Goal: Task Accomplishment & Management: Use online tool/utility

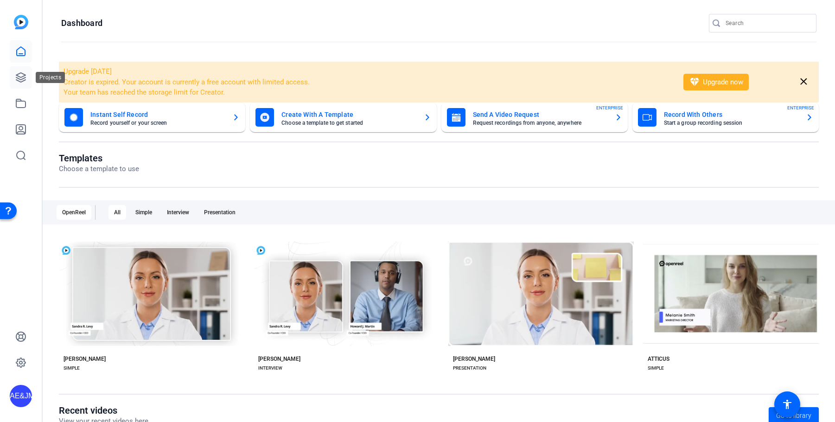
click at [18, 79] on icon at bounding box center [20, 77] width 11 height 11
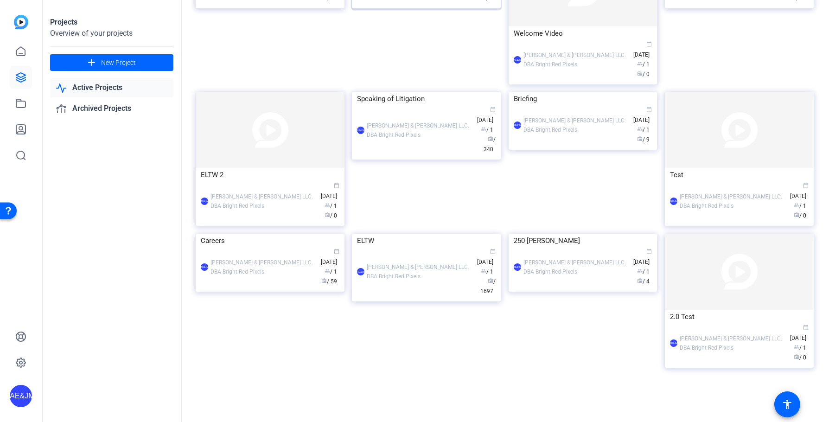
scroll to position [370, 0]
click at [439, 296] on div "AE&JMLDBRP Adam Elend & Jeff Marks LLC. DBA Bright Red Pixels calendar_today Ap…" at bounding box center [426, 272] width 139 height 49
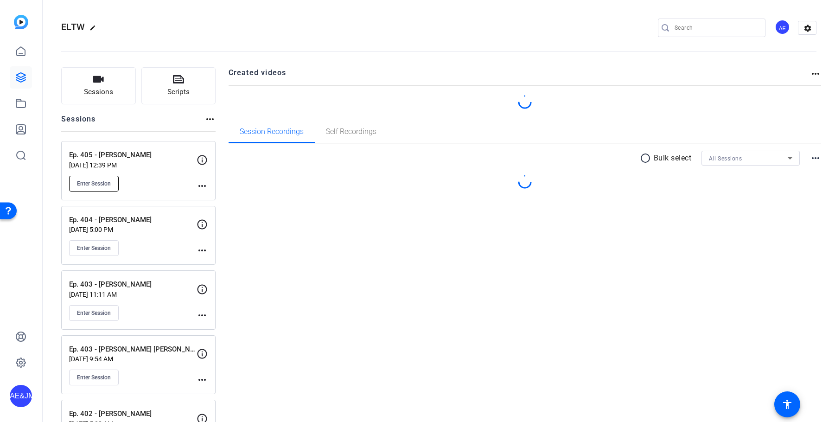
click at [100, 186] on span "Enter Session" at bounding box center [94, 183] width 34 height 7
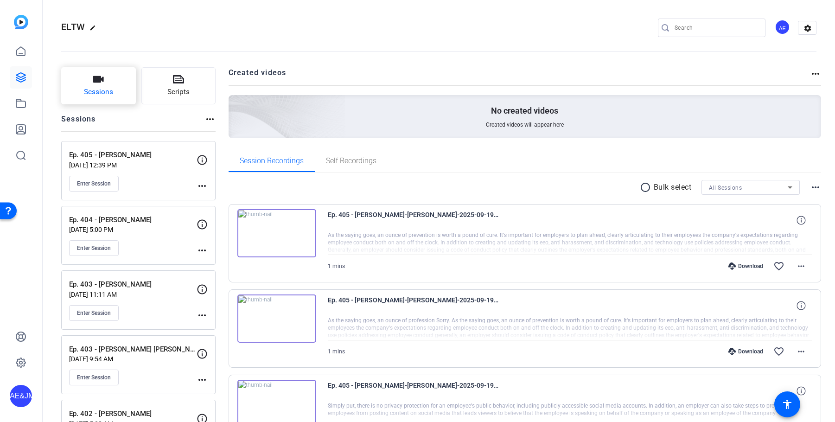
click at [118, 91] on button "Sessions" at bounding box center [98, 85] width 75 height 37
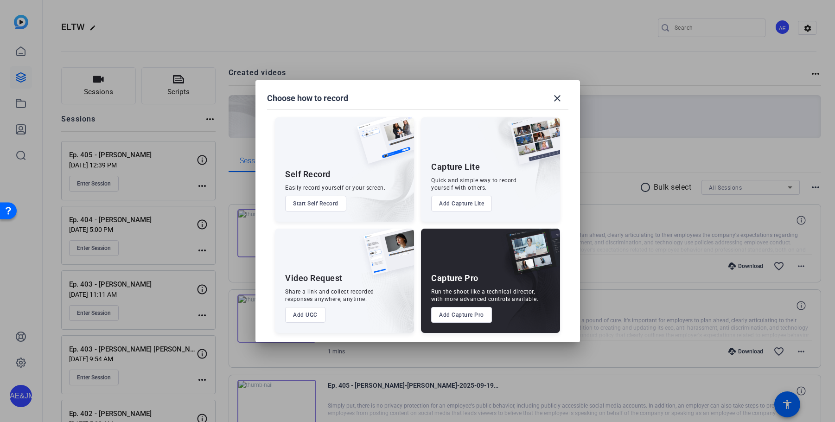
click at [452, 312] on button "Add Capture Pro" at bounding box center [461, 315] width 61 height 16
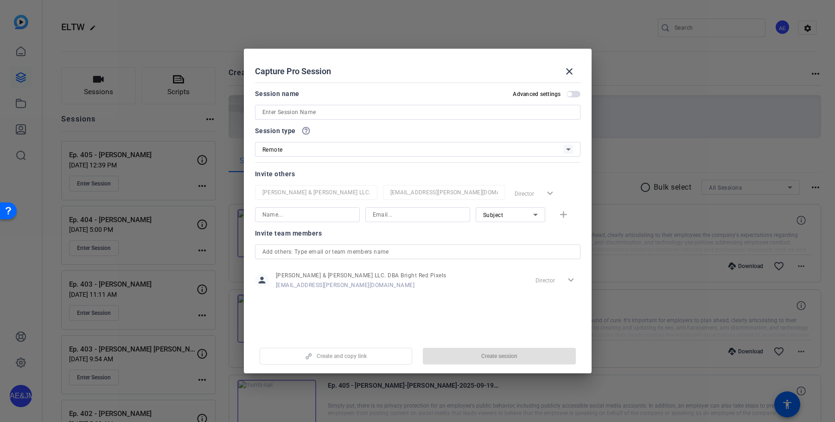
click at [310, 112] on input at bounding box center [417, 112] width 311 height 11
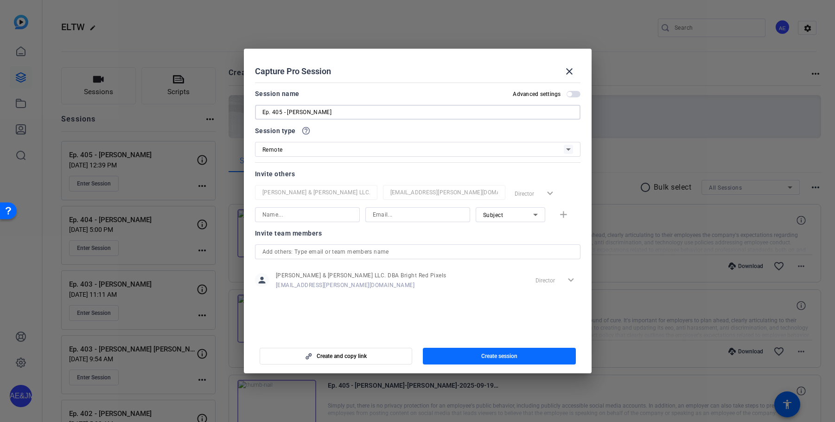
type input "Ep. 405 - [PERSON_NAME]"
click at [515, 360] on span "button" at bounding box center [499, 356] width 153 height 22
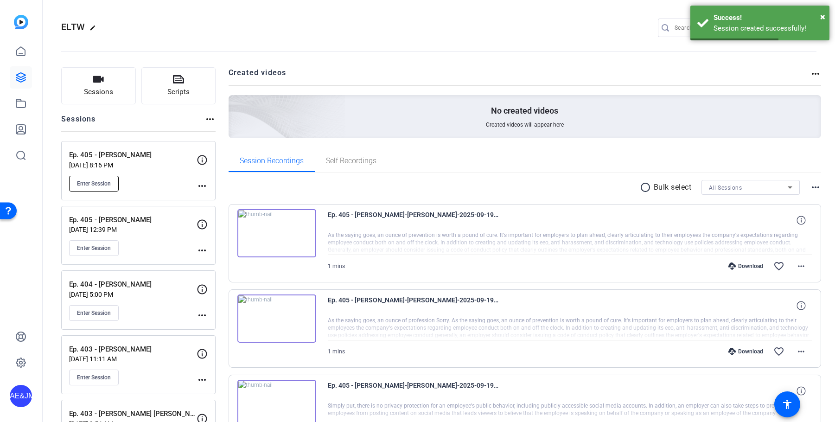
click at [107, 182] on span "Enter Session" at bounding box center [94, 183] width 34 height 7
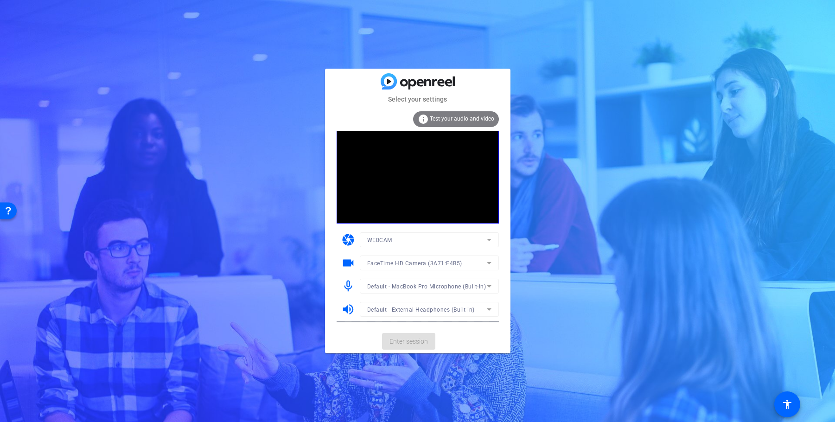
click at [421, 343] on mat-card-actions "Enter session" at bounding box center [417, 341] width 185 height 24
click at [415, 343] on span "Enter session" at bounding box center [408, 342] width 38 height 10
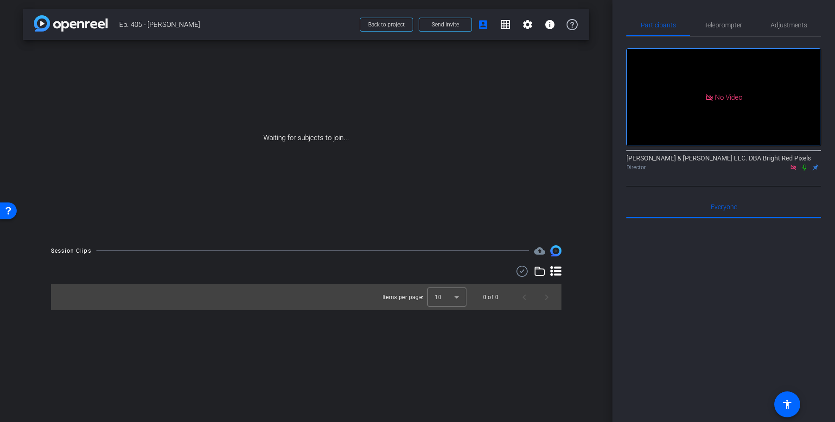
click at [805, 171] on icon at bounding box center [804, 167] width 7 height 6
click at [732, 28] on span "Teleprompter" at bounding box center [723, 25] width 38 height 6
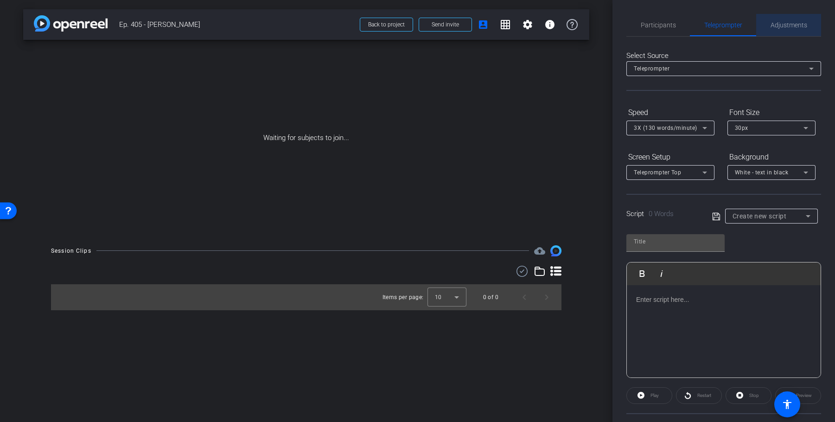
click at [790, 27] on span "Adjustments" at bounding box center [789, 25] width 37 height 6
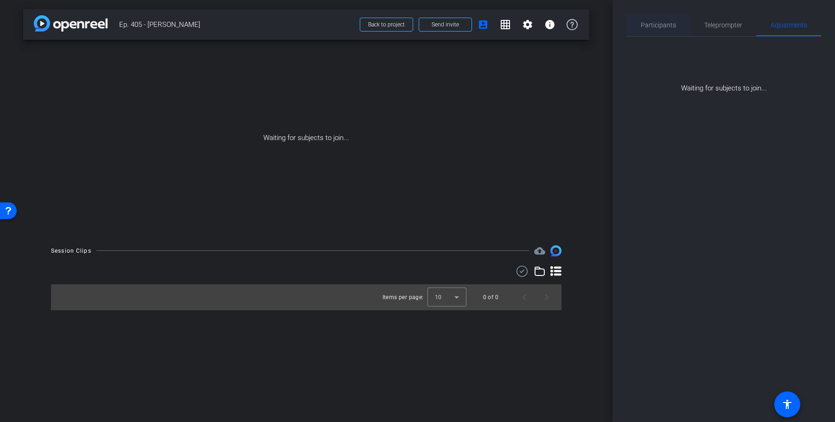
drag, startPoint x: 659, startPoint y: 24, endPoint x: 650, endPoint y: 23, distance: 9.3
click at [658, 24] on span "Participants" at bounding box center [658, 25] width 35 height 6
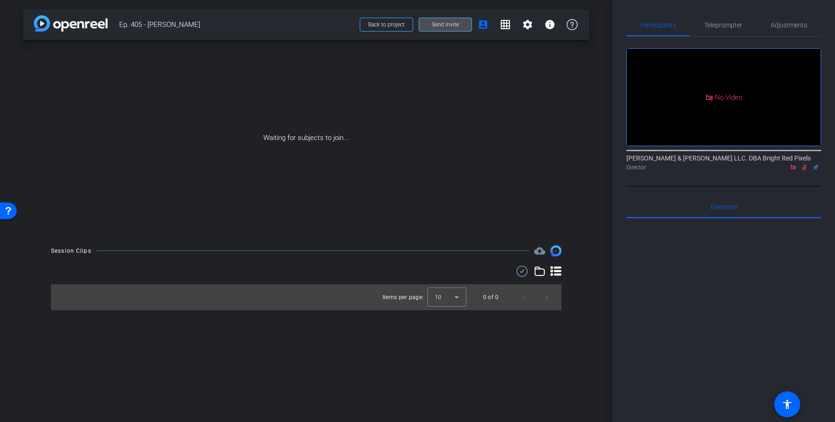
click at [441, 22] on span "Send invite" at bounding box center [445, 24] width 27 height 7
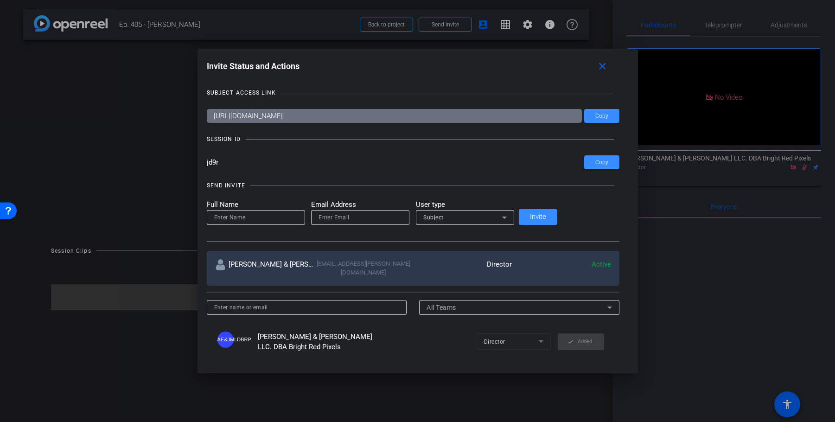
drag, startPoint x: 254, startPoint y: 162, endPoint x: 278, endPoint y: 170, distance: 25.4
click at [232, 162] on div "Invite Status and Actions close SUBJECT ACCESS LINK https://capture.openreel.co…" at bounding box center [418, 206] width 440 height 314
drag, startPoint x: 568, startPoint y: 70, endPoint x: 696, endPoint y: 70, distance: 128.0
click at [597, 70] on mat-icon "close" at bounding box center [603, 67] width 12 height 12
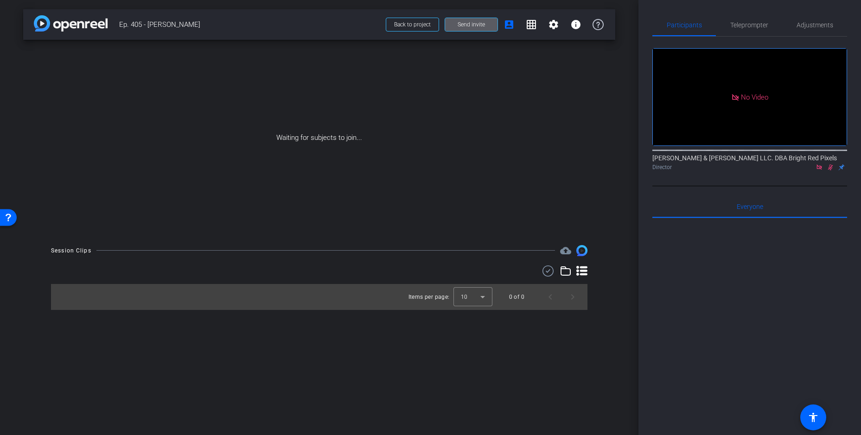
click at [734, 262] on div at bounding box center [749, 332] width 195 height 229
click at [406, 28] on span at bounding box center [412, 24] width 52 height 22
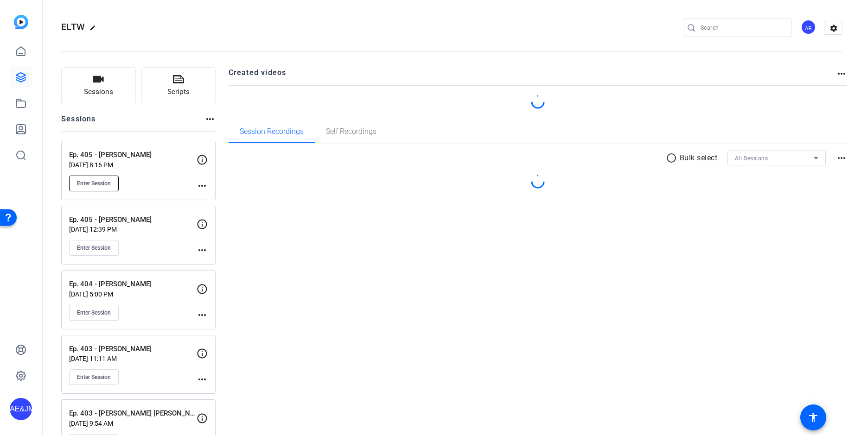
click at [97, 185] on span "Enter Session" at bounding box center [94, 183] width 34 height 7
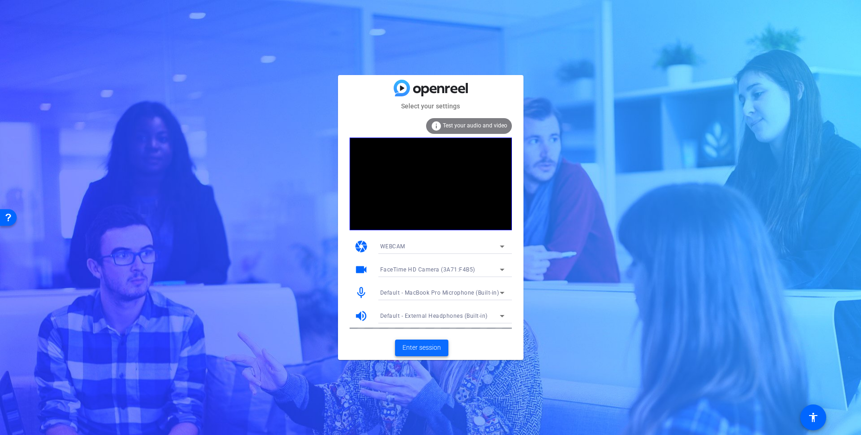
click at [423, 352] on mat-card-actions "Enter session" at bounding box center [430, 348] width 185 height 24
click at [423, 352] on span "Enter session" at bounding box center [421, 348] width 38 height 10
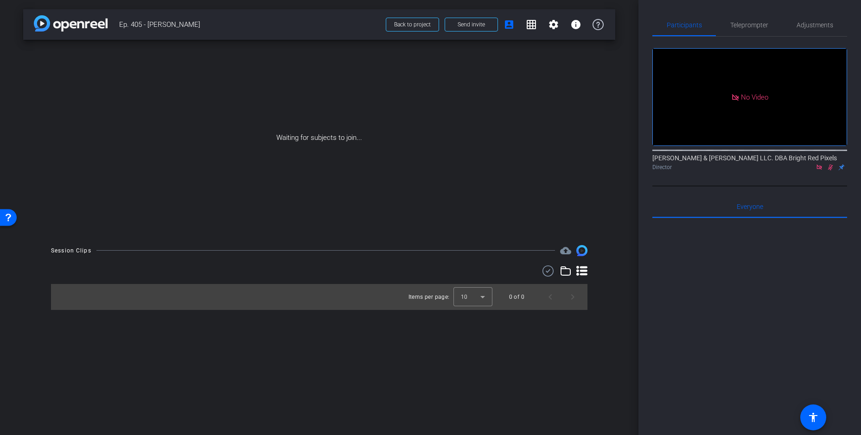
click at [762, 293] on div at bounding box center [749, 332] width 195 height 229
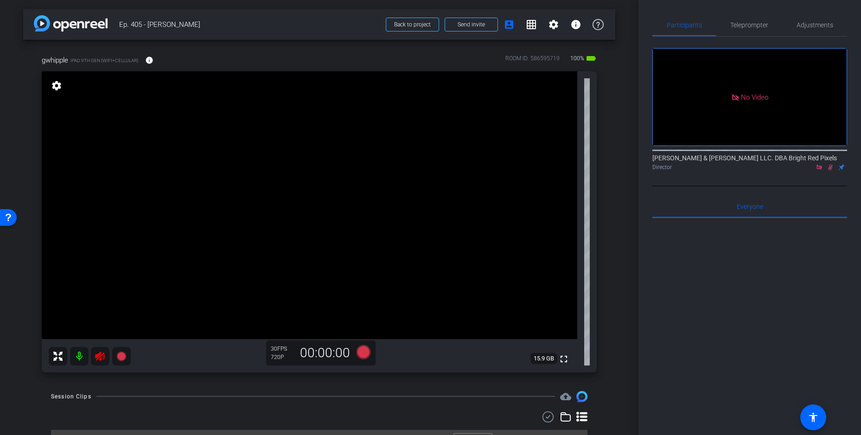
click at [101, 354] on icon at bounding box center [100, 356] width 11 height 11
click at [831, 171] on icon at bounding box center [830, 167] width 7 height 6
click at [810, 25] on span "Adjustments" at bounding box center [815, 25] width 37 height 6
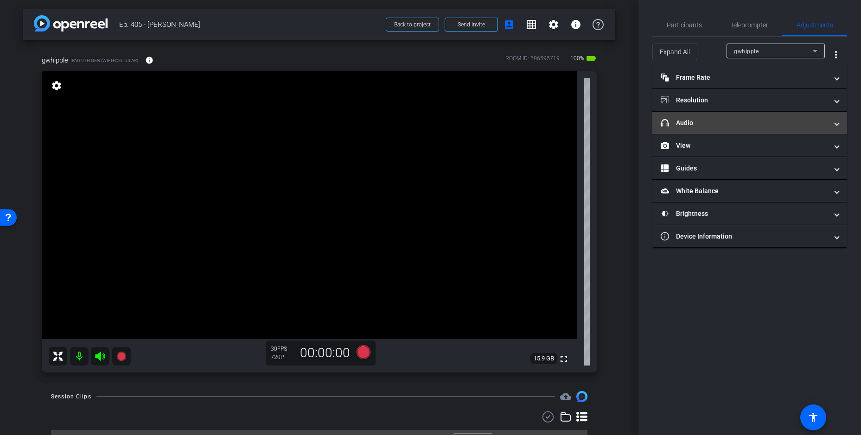
click at [705, 127] on mat-panel-title "headphone icon Audio" at bounding box center [744, 123] width 167 height 10
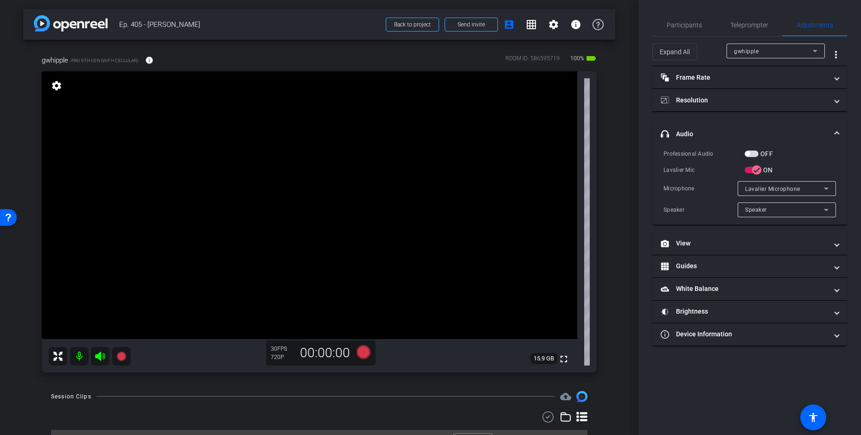
click at [752, 152] on span "button" at bounding box center [752, 154] width 14 height 6
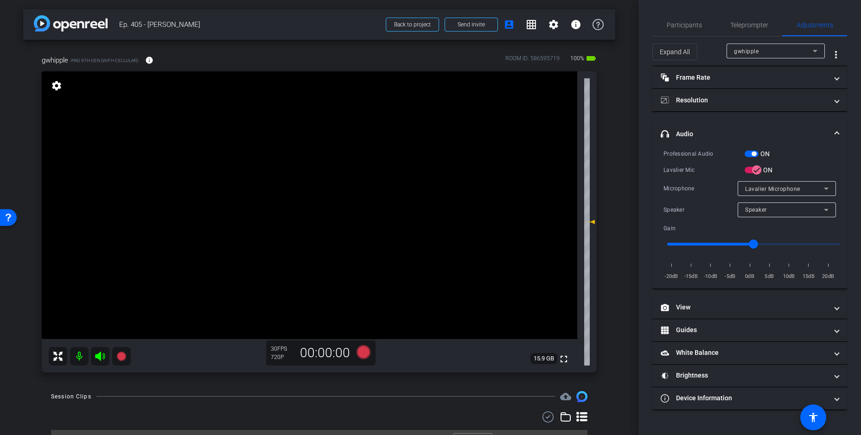
click at [708, 242] on input "range" at bounding box center [753, 244] width 192 height 20
click at [715, 244] on input "range" at bounding box center [753, 244] width 192 height 20
type input "-8"
click at [720, 243] on input "range" at bounding box center [753, 244] width 192 height 20
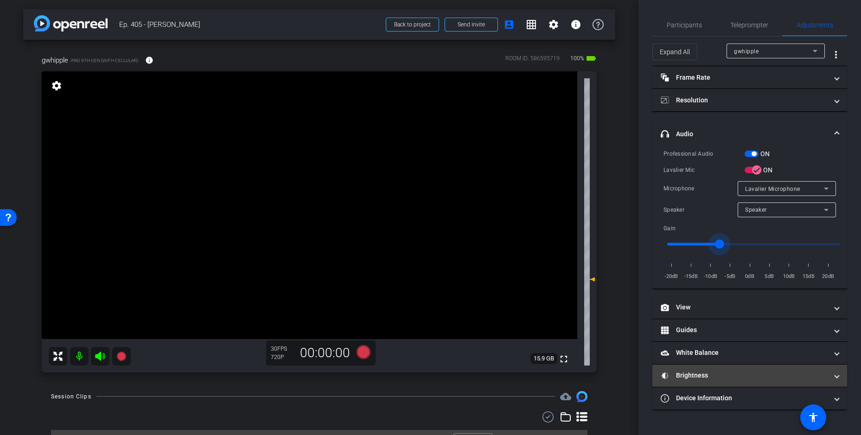
click at [718, 371] on mat-panel-title "Brightness" at bounding box center [744, 376] width 167 height 10
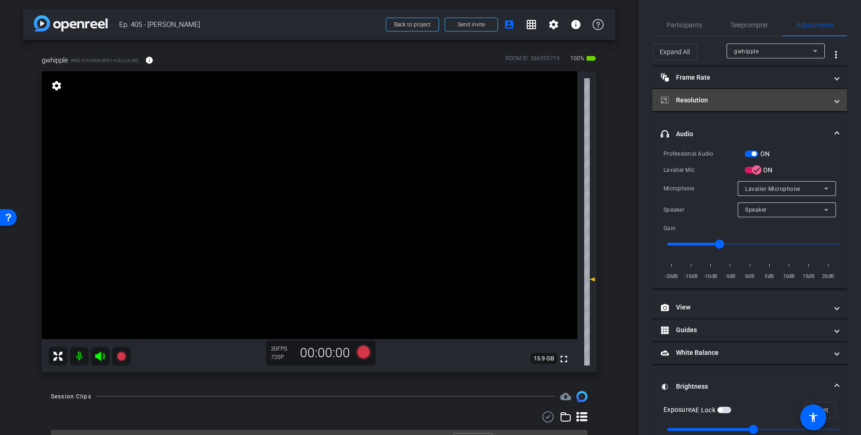
click at [725, 96] on mat-panel-title "Resolution" at bounding box center [744, 101] width 167 height 10
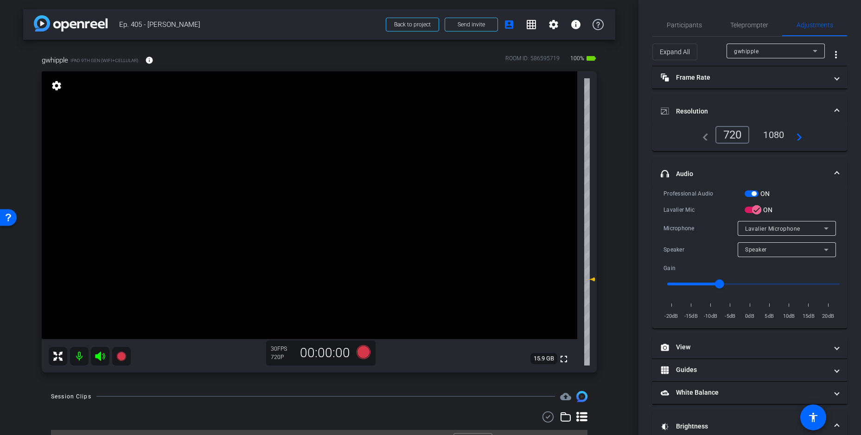
click at [777, 129] on div "1080" at bounding box center [773, 135] width 35 height 16
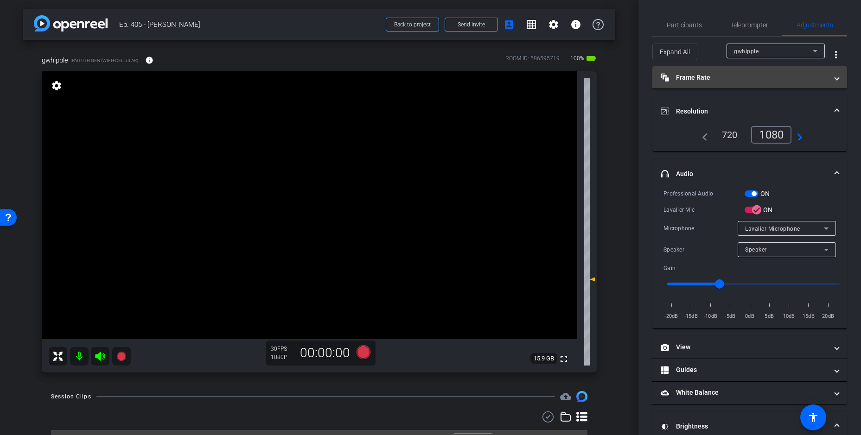
click at [724, 73] on mat-panel-title "Frame Rate Frame Rate" at bounding box center [744, 78] width 167 height 10
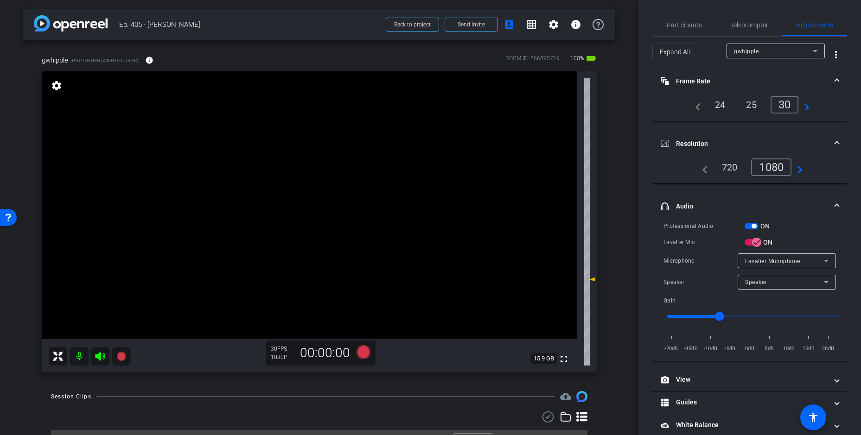
click at [724, 76] on mat-panel-title "Frame Rate Frame Rate" at bounding box center [744, 81] width 167 height 10
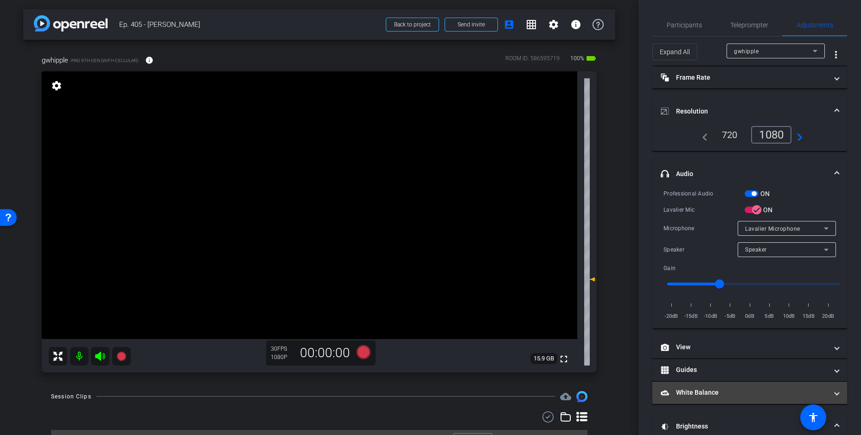
drag, startPoint x: 710, startPoint y: 392, endPoint x: 710, endPoint y: 385, distance: 7.0
click at [710, 392] on mat-panel-title "White Balance White Balance" at bounding box center [744, 393] width 167 height 10
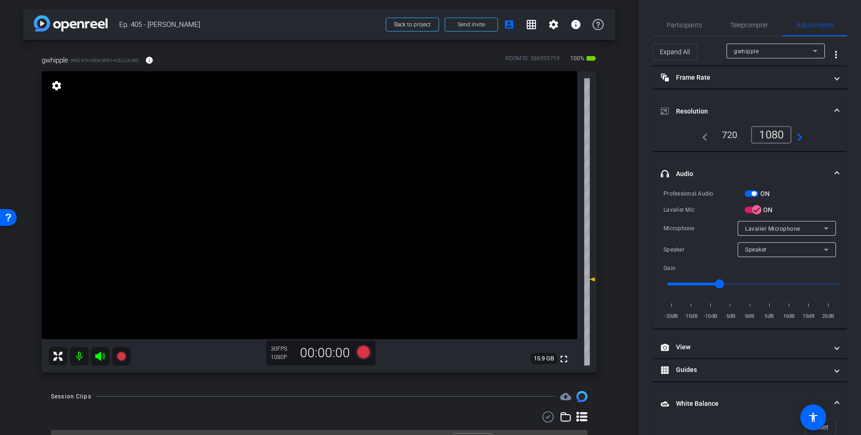
scroll to position [139, 0]
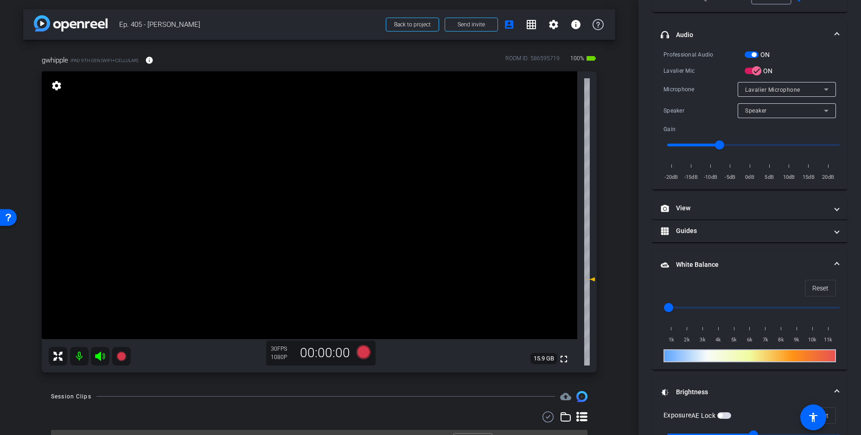
click at [703, 302] on input "range" at bounding box center [753, 308] width 192 height 20
click at [705, 306] on input "range" at bounding box center [753, 308] width 192 height 20
click at [691, 307] on input "range" at bounding box center [753, 308] width 192 height 20
type input "2000"
click at [686, 306] on input "range" at bounding box center [753, 308] width 192 height 20
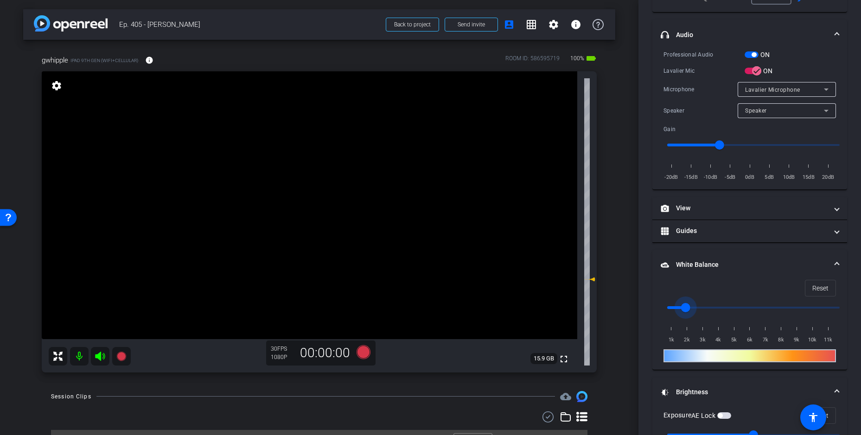
click at [829, 261] on span "White Balance White Balance" at bounding box center [748, 265] width 174 height 10
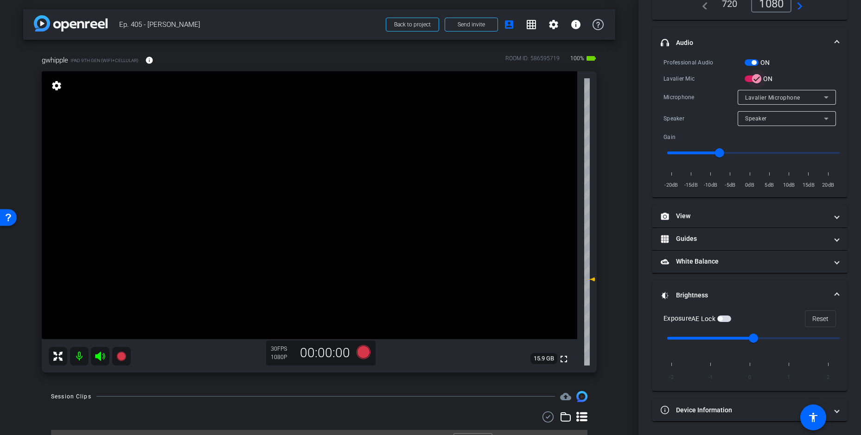
scroll to position [0, 0]
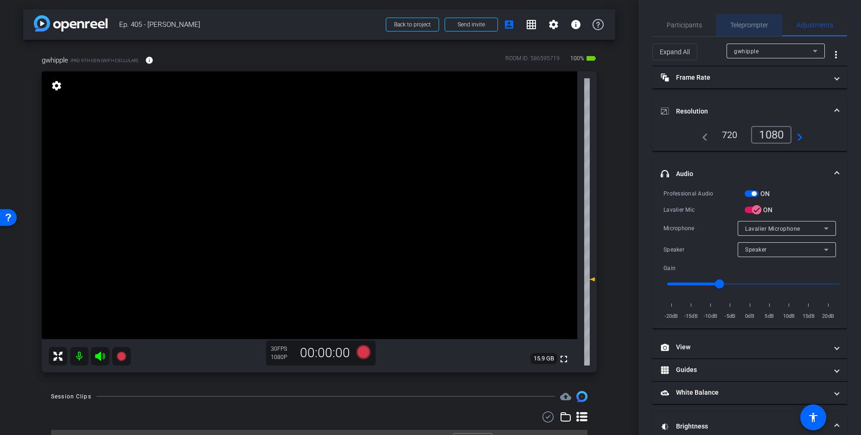
click at [745, 25] on span "Teleprompter" at bounding box center [749, 25] width 38 height 6
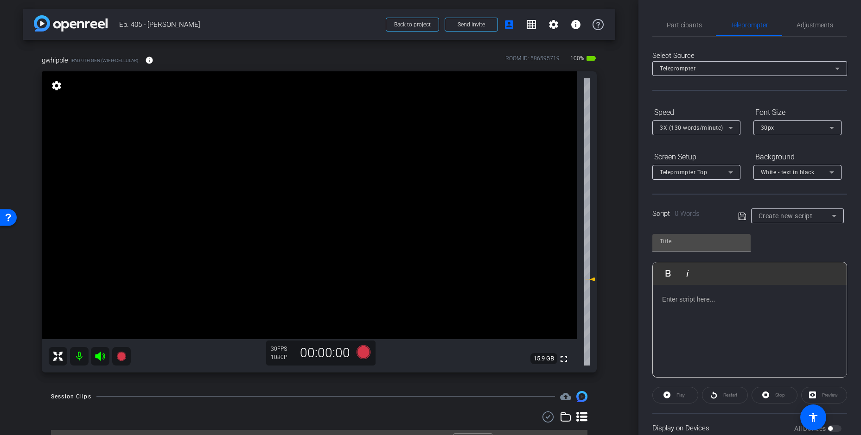
click at [727, 311] on div at bounding box center [750, 331] width 194 height 93
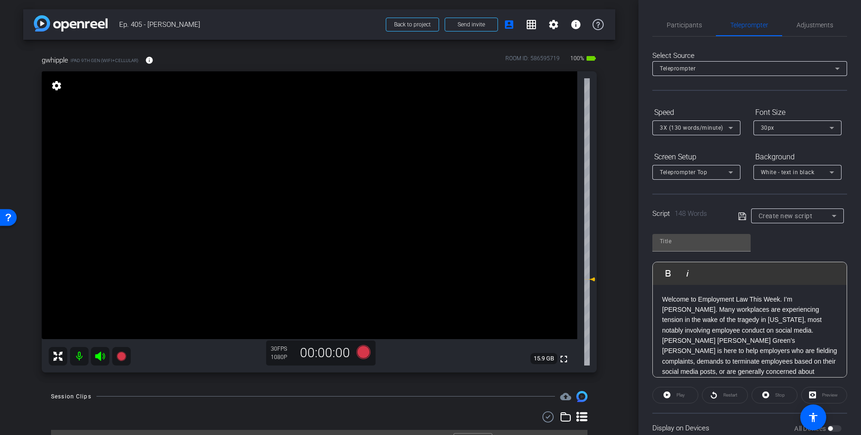
scroll to position [176, 0]
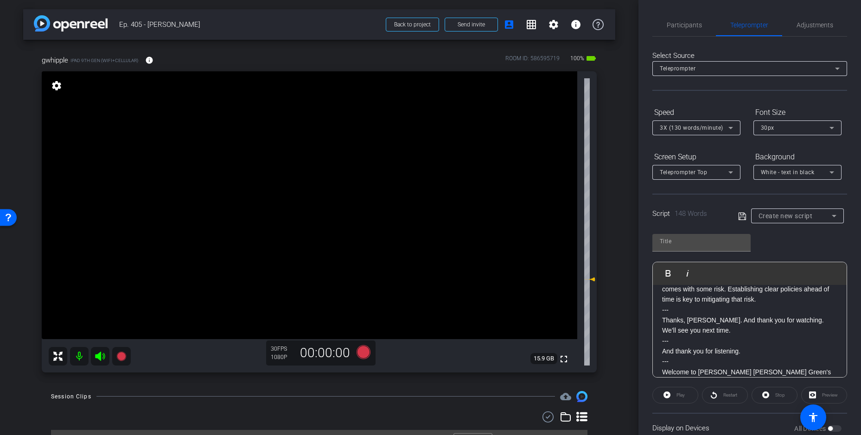
click at [682, 128] on span "3X (130 words/minute)" at bounding box center [692, 128] width 64 height 6
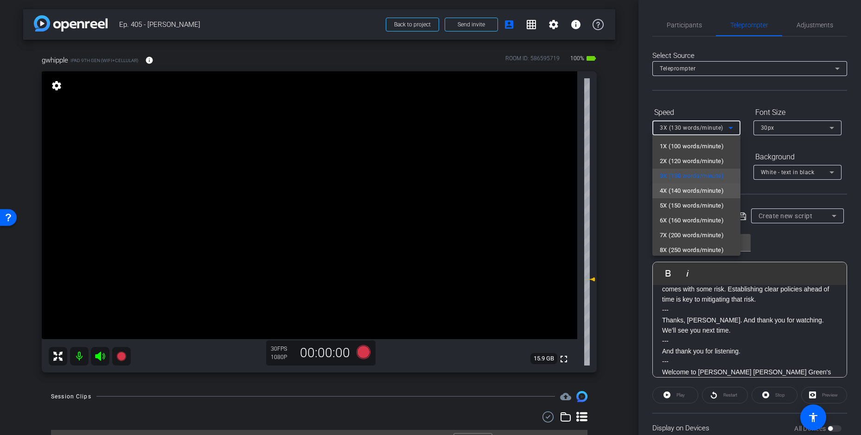
drag, startPoint x: 696, startPoint y: 194, endPoint x: 788, endPoint y: 155, distance: 100.3
click at [696, 194] on span "4X (140 words/minute)" at bounding box center [692, 190] width 64 height 11
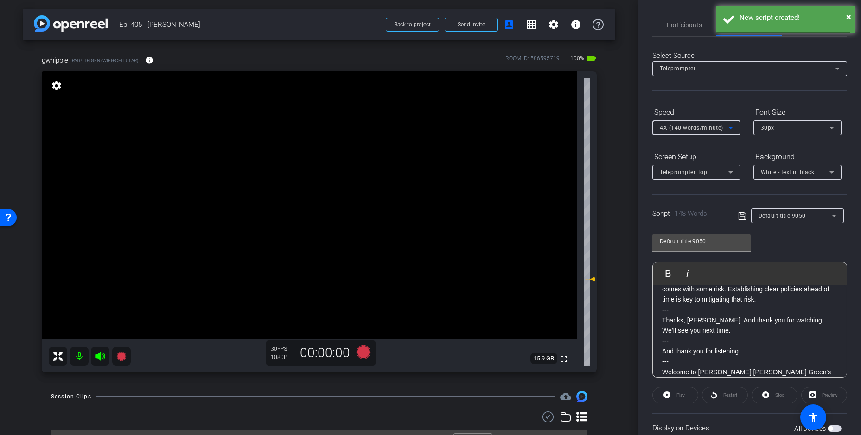
click at [791, 130] on div "30px" at bounding box center [795, 128] width 69 height 12
click at [773, 177] on span "40px" at bounding box center [767, 176] width 13 height 11
click at [675, 175] on span "Teleprompter Top" at bounding box center [683, 172] width 47 height 6
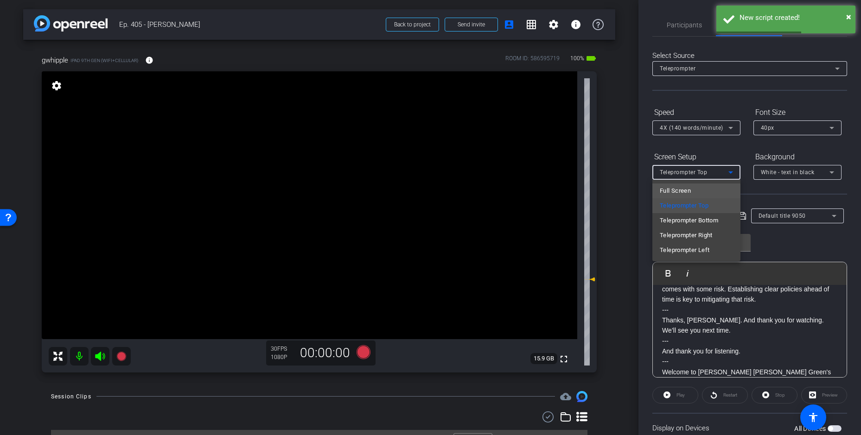
click at [671, 192] on span "Full Screen" at bounding box center [675, 190] width 31 height 11
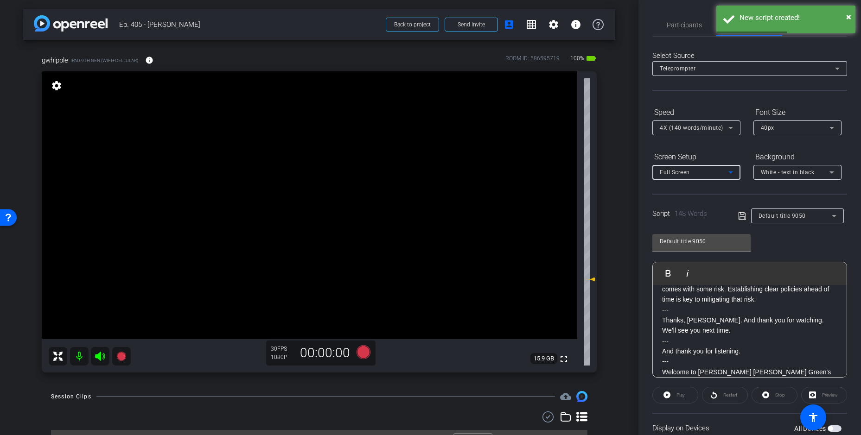
click at [771, 174] on span "White - text in black" at bounding box center [788, 172] width 54 height 6
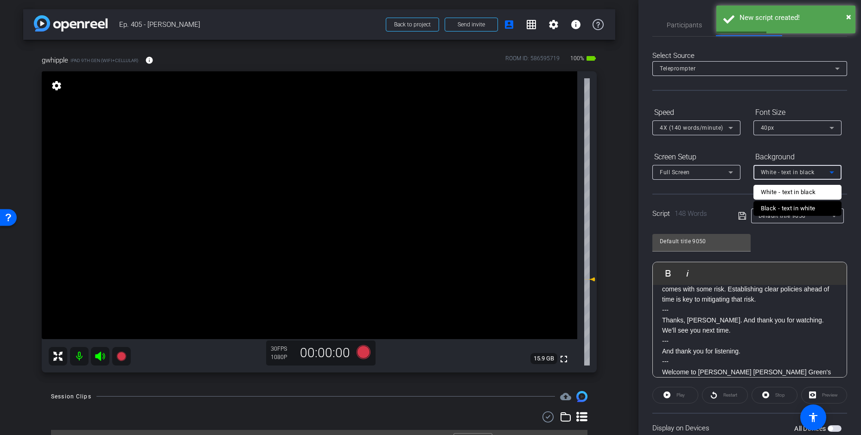
click at [778, 209] on div "Black - text in white" at bounding box center [788, 208] width 55 height 11
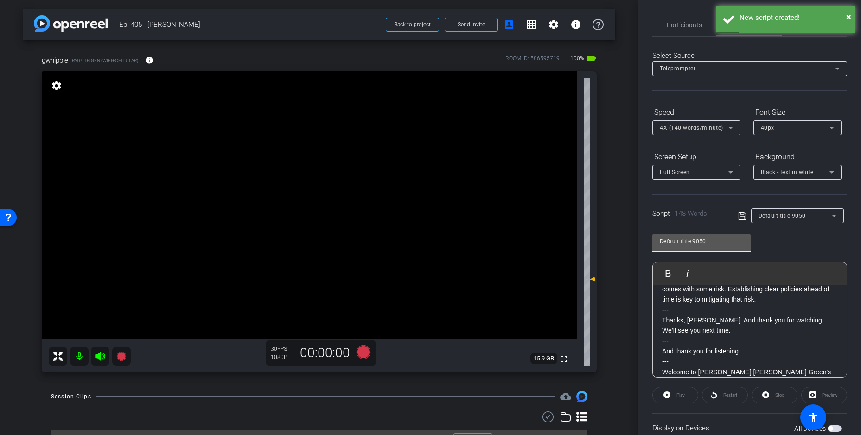
drag, startPoint x: 779, startPoint y: 247, endPoint x: 708, endPoint y: 243, distance: 72.0
click at [779, 247] on div "Default title 9050 Play Play from this location Play Selected Play and display …" at bounding box center [749, 302] width 195 height 151
click at [704, 243] on input "Default title 9050" at bounding box center [701, 241] width 83 height 11
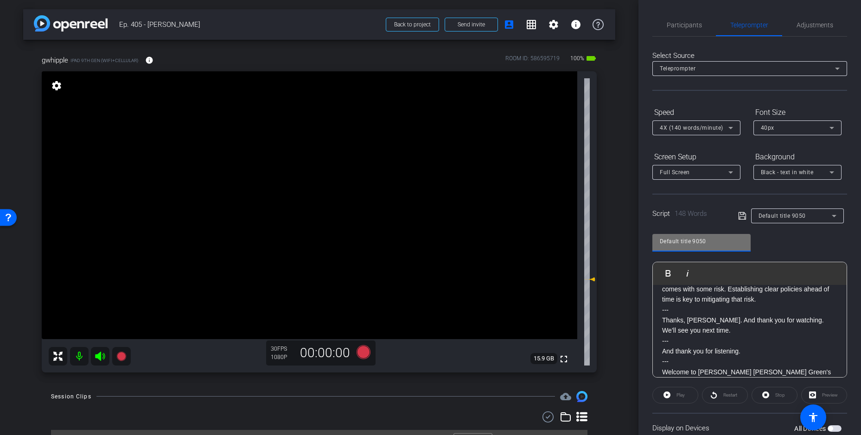
click at [704, 243] on input "Default title 9050" at bounding box center [701, 241] width 83 height 11
drag, startPoint x: 716, startPoint y: 243, endPoint x: 634, endPoint y: 239, distance: 82.2
click at [635, 239] on div "arrow_back Ep. 405 - [PERSON_NAME] to project Send invite account_box grid_on s…" at bounding box center [430, 217] width 861 height 435
type input "405"
click at [785, 248] on div "405 Play Play from this location Play Selected Play and display the selected te…" at bounding box center [749, 302] width 195 height 151
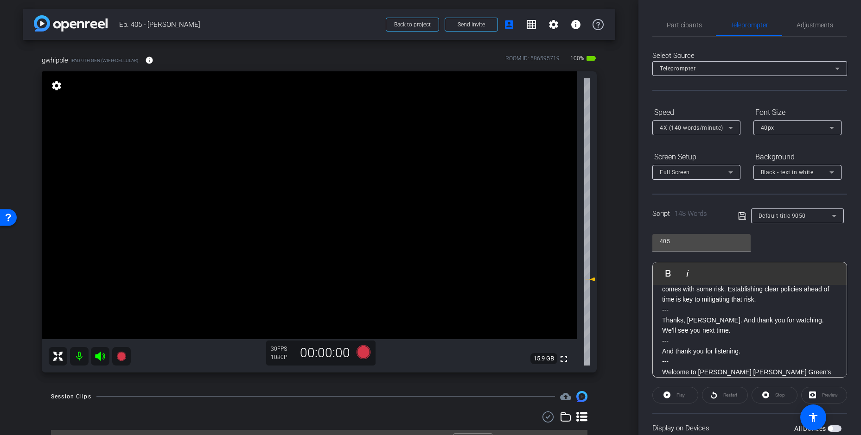
click at [742, 216] on icon at bounding box center [742, 215] width 8 height 11
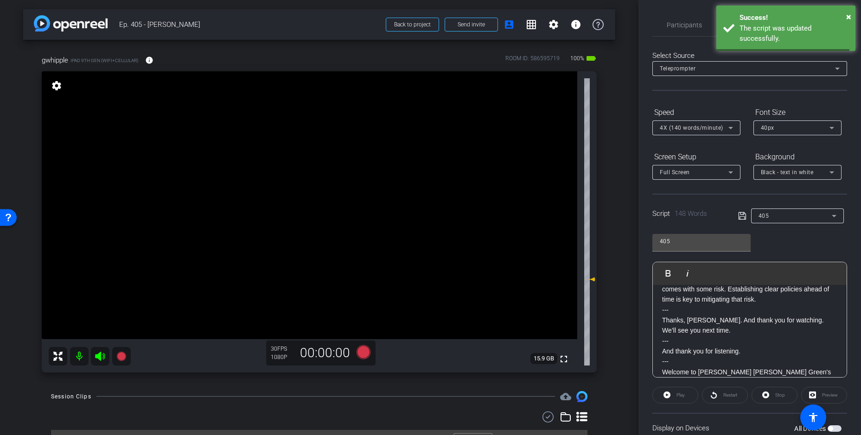
click at [742, 216] on icon at bounding box center [742, 215] width 8 height 11
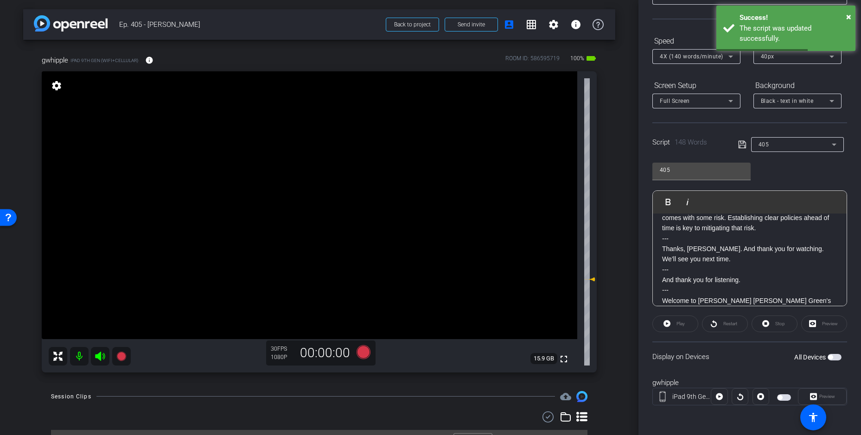
click at [782, 396] on span "button" at bounding box center [784, 398] width 14 height 6
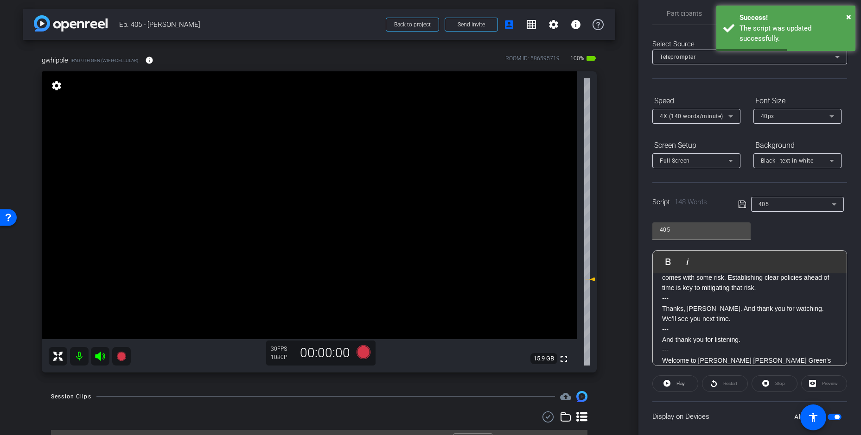
scroll to position [0, 0]
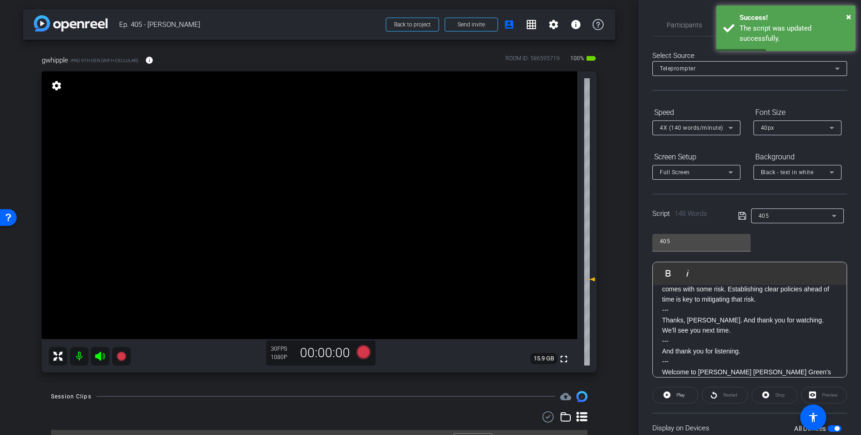
click at [739, 215] on icon at bounding box center [742, 215] width 8 height 11
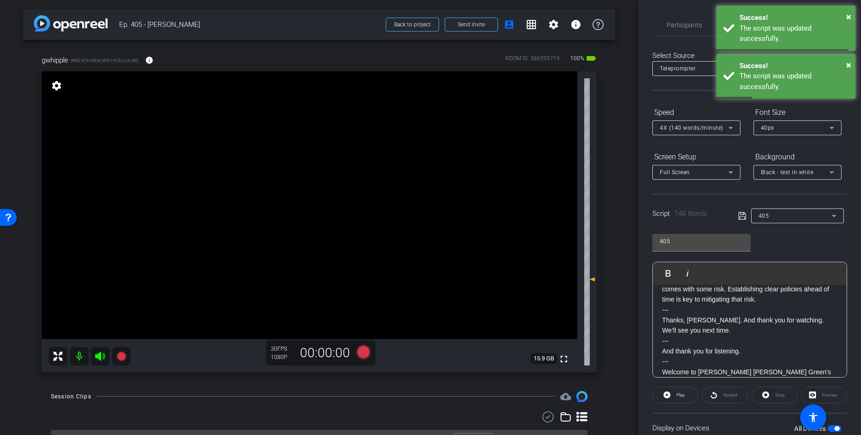
click at [739, 215] on icon at bounding box center [742, 215] width 8 height 11
click at [740, 215] on icon at bounding box center [742, 215] width 8 height 11
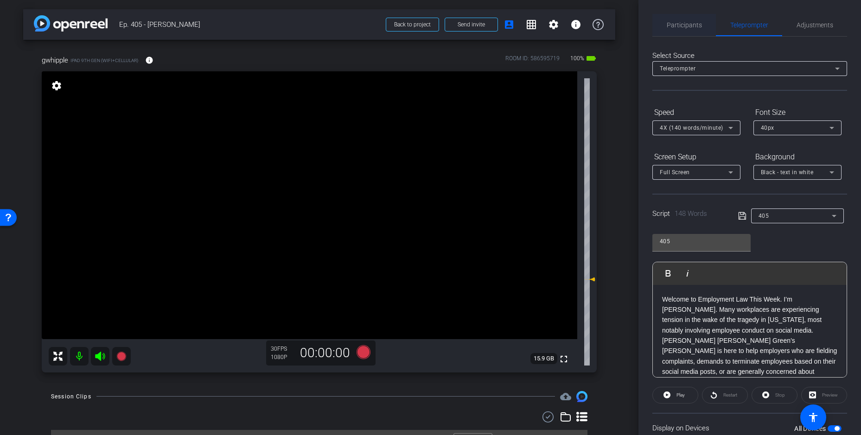
click at [698, 27] on span "Participants" at bounding box center [684, 25] width 35 height 6
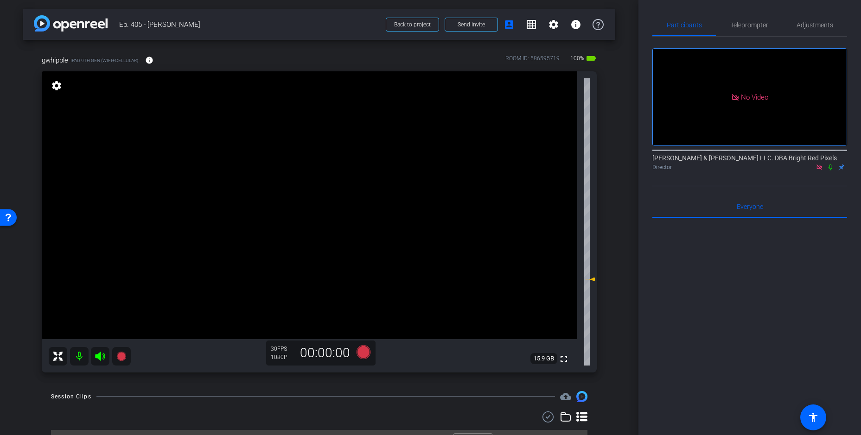
click at [85, 385] on div "arrow_back Ep. 405 - [PERSON_NAME] to project Send invite account_box grid_on s…" at bounding box center [319, 217] width 638 height 435
click at [84, 359] on mat-icon at bounding box center [79, 356] width 19 height 19
click at [98, 357] on icon at bounding box center [100, 356] width 10 height 9
click at [830, 164] on icon at bounding box center [830, 167] width 7 height 6
click at [830, 165] on icon at bounding box center [830, 168] width 5 height 6
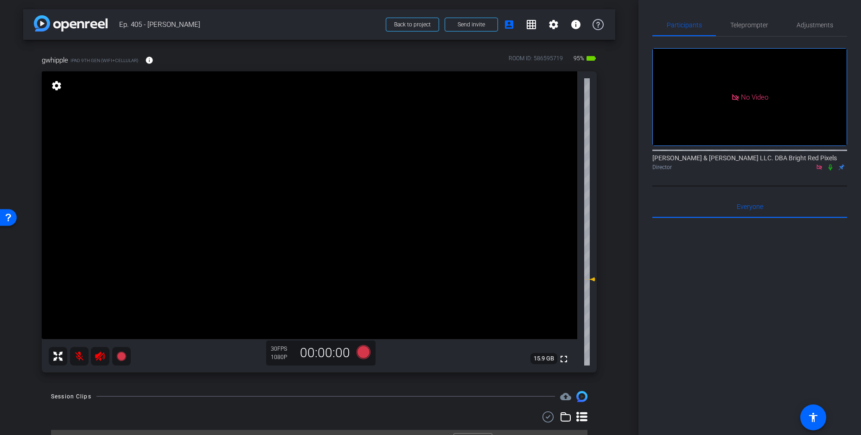
drag, startPoint x: 84, startPoint y: 357, endPoint x: 95, endPoint y: 355, distance: 10.8
click at [84, 357] on mat-icon at bounding box center [79, 356] width 19 height 19
click at [100, 354] on icon at bounding box center [100, 356] width 10 height 9
click at [259, 397] on div at bounding box center [325, 396] width 459 height 0
click at [759, 25] on span "Teleprompter" at bounding box center [749, 25] width 38 height 6
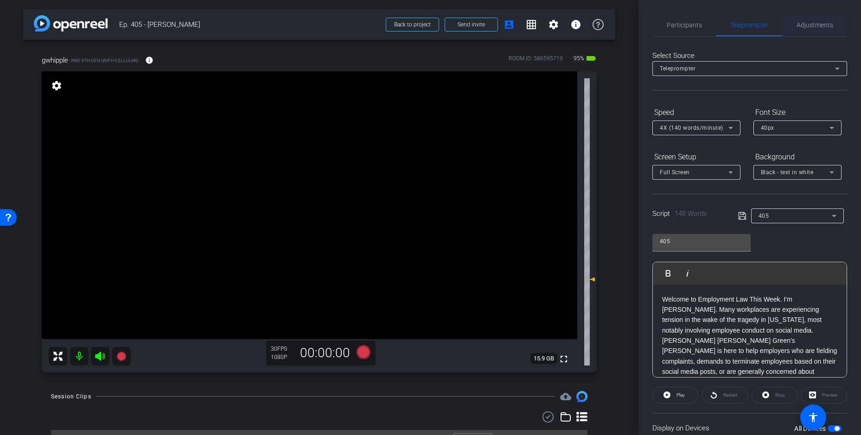
click at [808, 32] on span "Adjustments" at bounding box center [815, 25] width 37 height 22
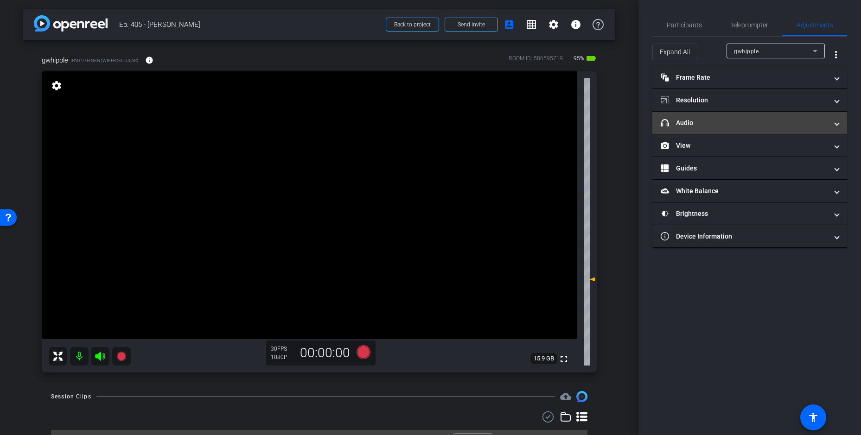
click at [729, 125] on mat-panel-title "headphone icon Audio" at bounding box center [744, 123] width 167 height 10
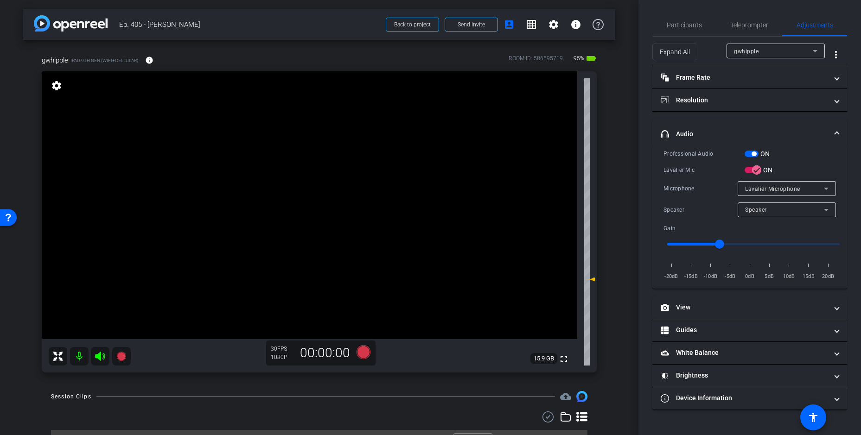
drag, startPoint x: 726, startPoint y: 25, endPoint x: 731, endPoint y: 44, distance: 19.1
click at [726, 25] on div "Teleprompter" at bounding box center [749, 25] width 66 height 22
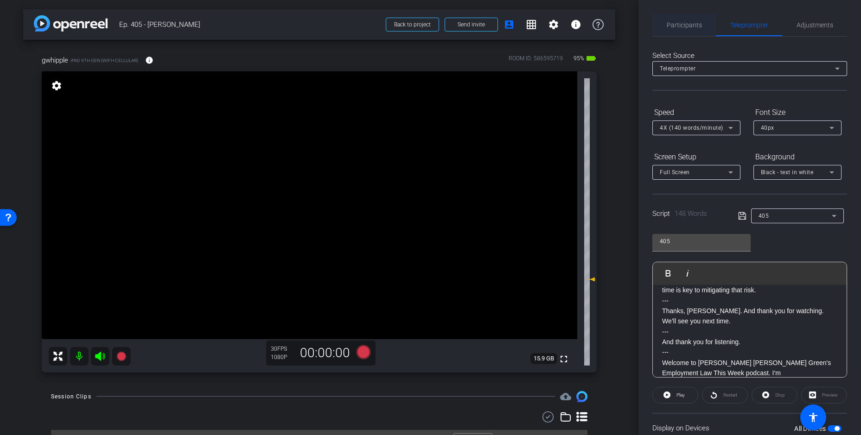
click at [683, 32] on span "Participants" at bounding box center [684, 25] width 35 height 22
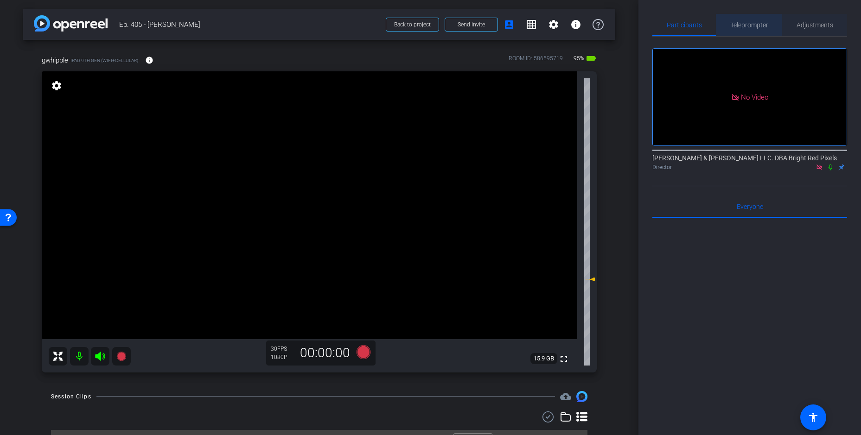
drag, startPoint x: 736, startPoint y: 29, endPoint x: 809, endPoint y: 25, distance: 72.4
click at [736, 29] on span "Teleprompter" at bounding box center [749, 25] width 38 height 22
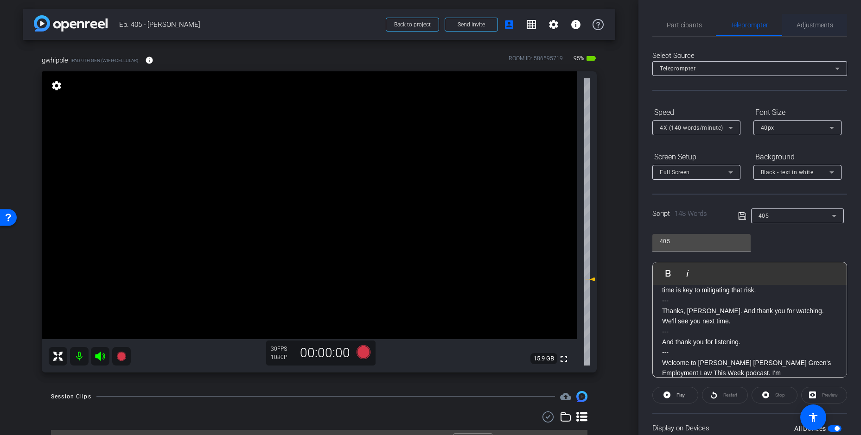
click at [809, 29] on span "Adjustments" at bounding box center [815, 25] width 37 height 22
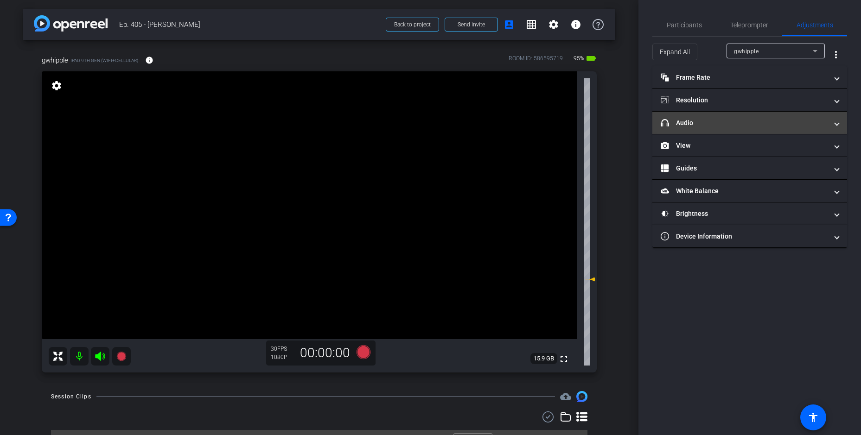
click at [720, 122] on mat-panel-title "headphone icon Audio" at bounding box center [744, 123] width 167 height 10
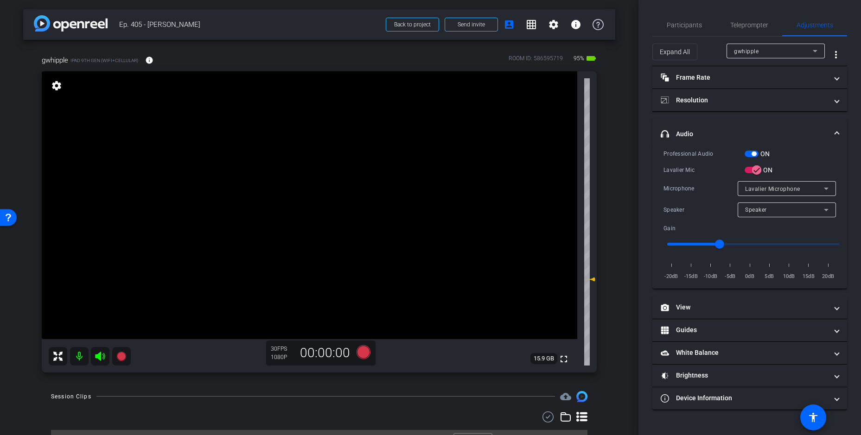
click at [722, 123] on mat-expansion-panel-header "headphone icon Audio" at bounding box center [749, 134] width 195 height 30
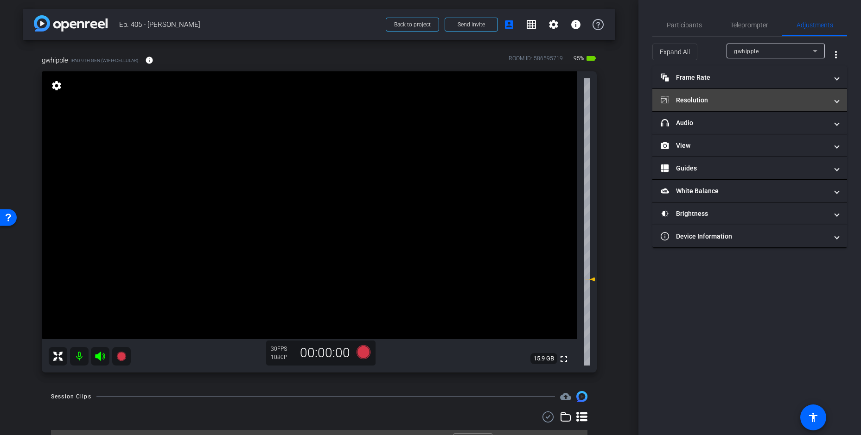
click at [722, 102] on mat-panel-title "Resolution" at bounding box center [744, 101] width 167 height 10
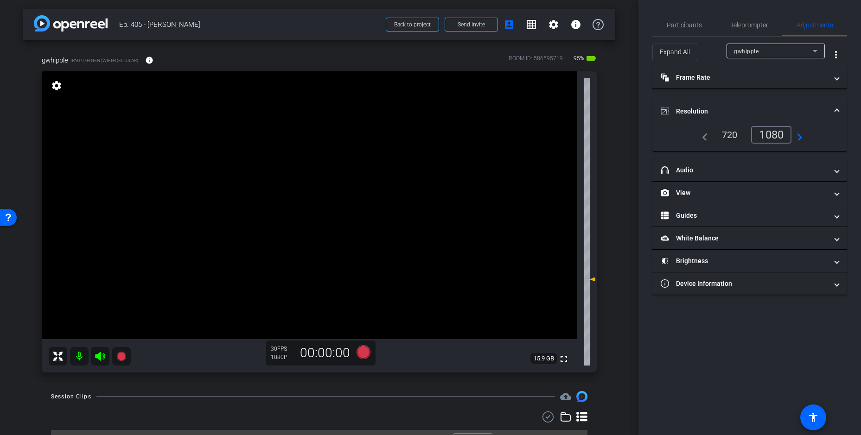
click at [722, 102] on mat-expansion-panel-header "Resolution" at bounding box center [749, 111] width 195 height 30
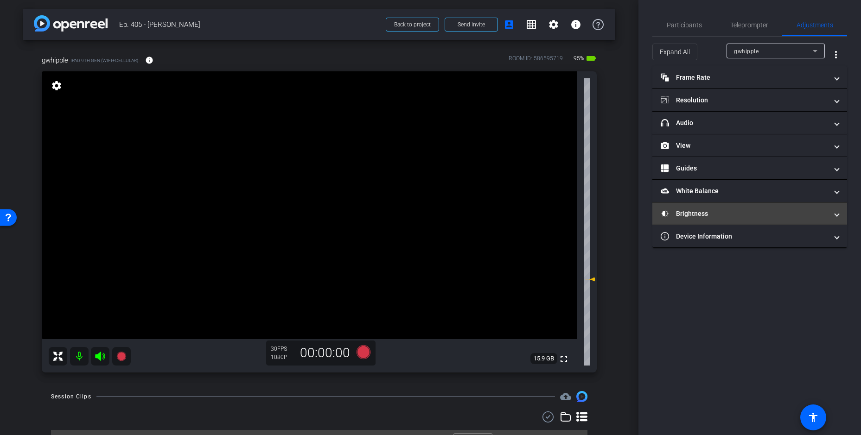
click at [712, 215] on mat-panel-title "Brightness" at bounding box center [744, 214] width 167 height 10
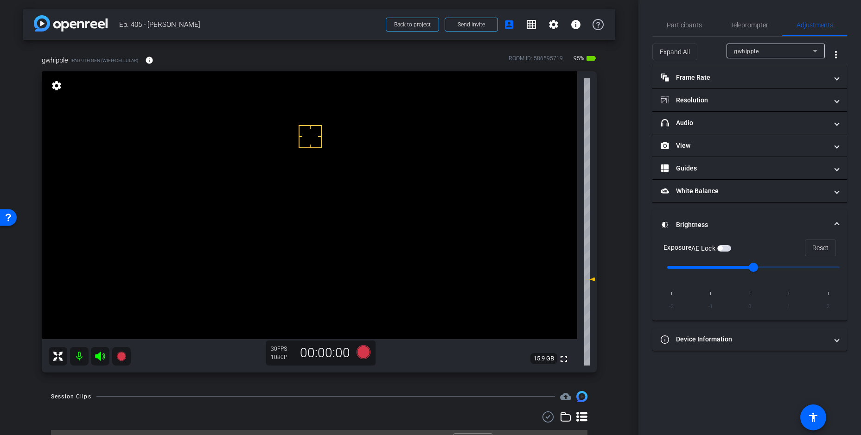
click at [717, 249] on label "AE Lock" at bounding box center [704, 248] width 26 height 9
click at [718, 249] on button "AE Lock" at bounding box center [724, 248] width 14 height 6
click at [616, 253] on div "arrow_back Ep. 405 - [PERSON_NAME] to project Send invite account_box grid_on s…" at bounding box center [319, 217] width 638 height 435
click at [615, 250] on div "gwhipple iPad 9th Gen (WiFi+Cellular) info ROOM ID: 586595719 95% battery_std f…" at bounding box center [319, 211] width 592 height 342
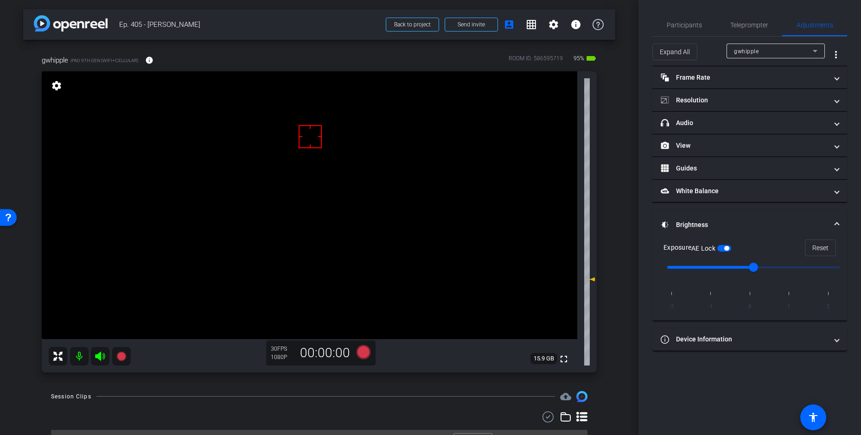
scroll to position [0, 0]
click at [615, 250] on div "gwhipple iPad 9th Gen (WiFi+Cellular) info ROOM ID: 586595719 95% battery_std f…" at bounding box center [319, 210] width 592 height 342
click at [756, 25] on span "Teleprompter" at bounding box center [749, 25] width 38 height 6
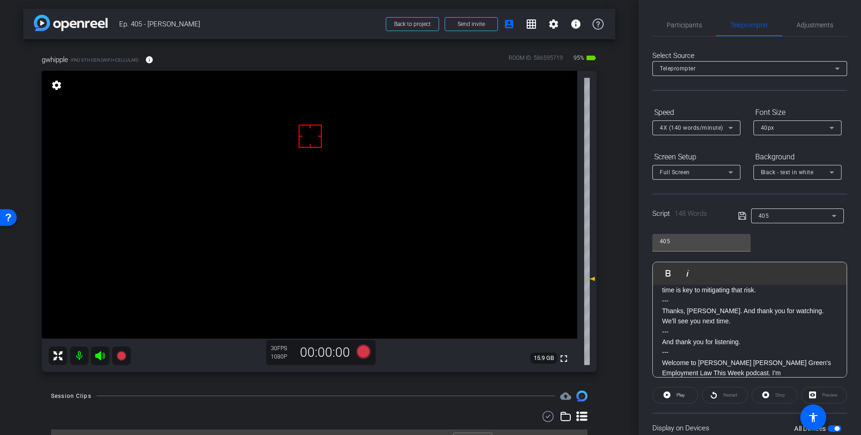
scroll to position [0, 0]
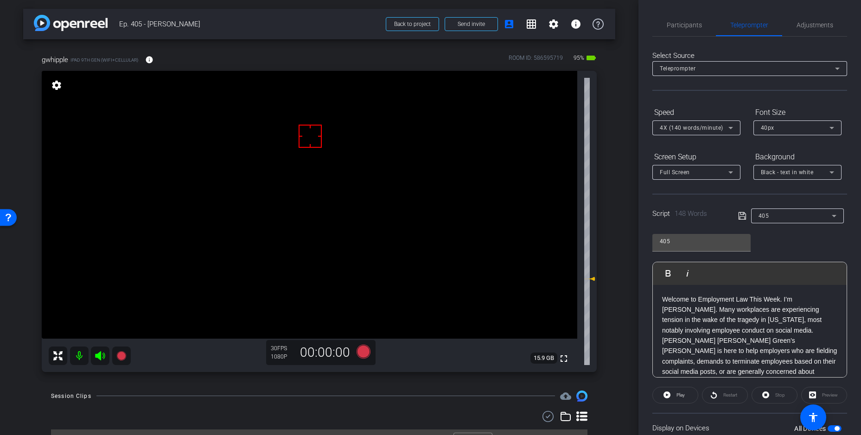
click at [714, 311] on p "Welcome to Employment Law This Week. I’m [PERSON_NAME]. Many workplaces are exp…" at bounding box center [749, 341] width 175 height 94
click at [682, 30] on span "Participants" at bounding box center [684, 25] width 35 height 22
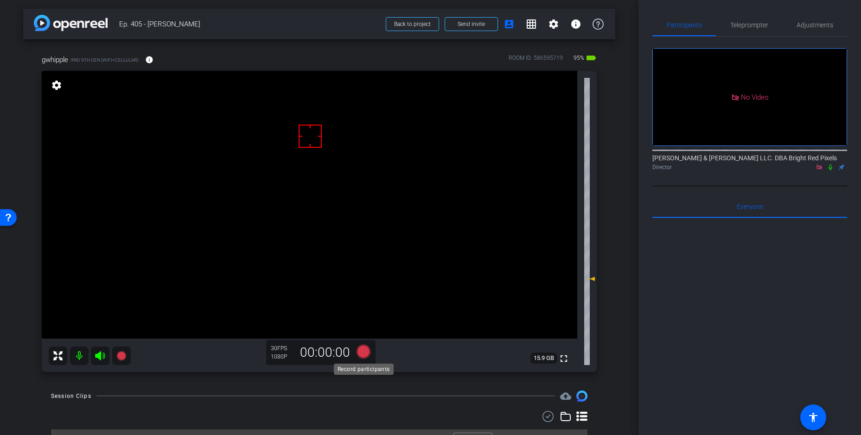
click at [364, 355] on icon at bounding box center [363, 351] width 14 height 14
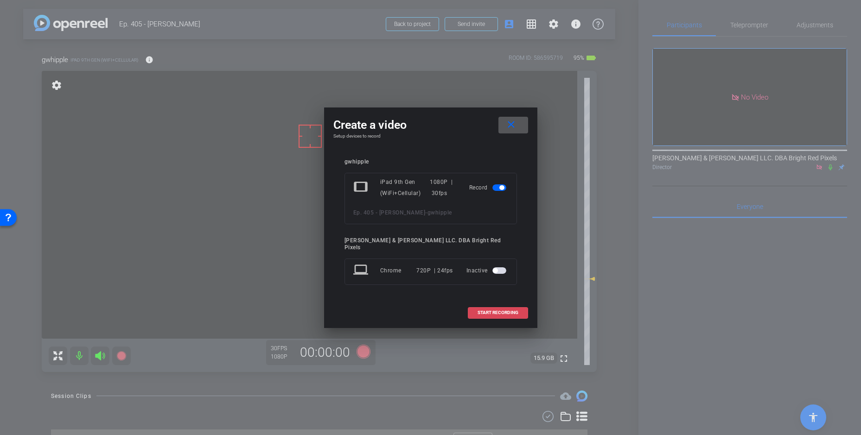
click at [505, 311] on span "START RECORDING" at bounding box center [498, 313] width 41 height 5
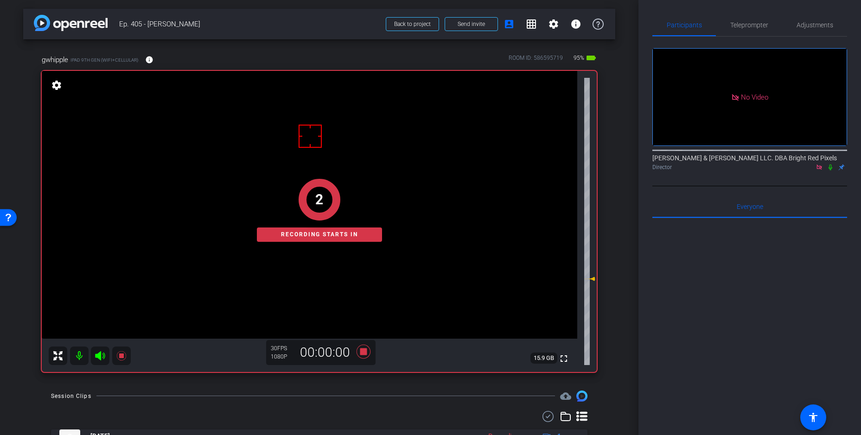
click at [365, 353] on div "2 Recording starts in" at bounding box center [319, 211] width 555 height 324
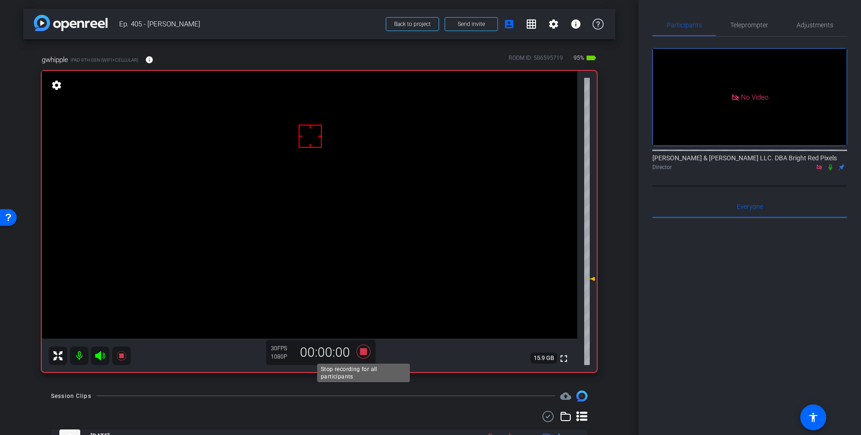
click at [363, 353] on icon at bounding box center [363, 351] width 14 height 14
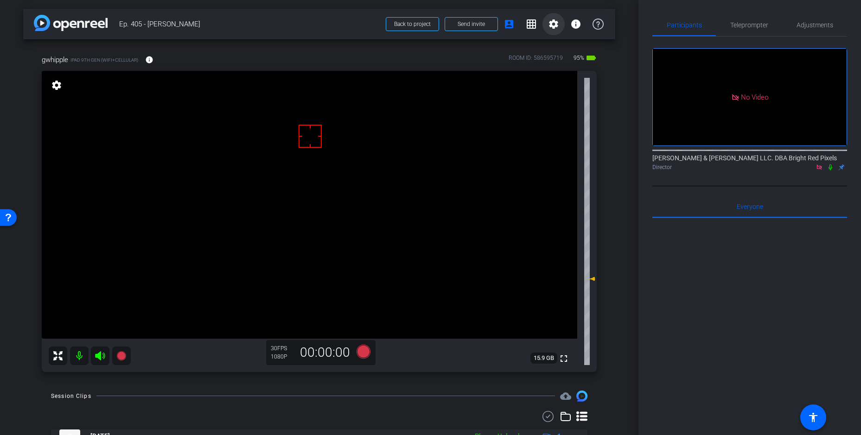
click at [553, 25] on mat-icon "settings" at bounding box center [553, 24] width 11 height 11
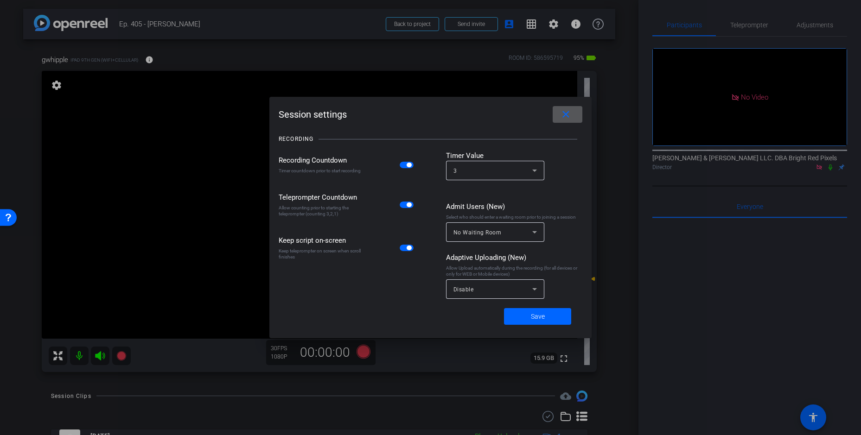
click at [404, 166] on span "button" at bounding box center [407, 165] width 14 height 6
click at [490, 293] on div "Disable" at bounding box center [492, 290] width 79 height 12
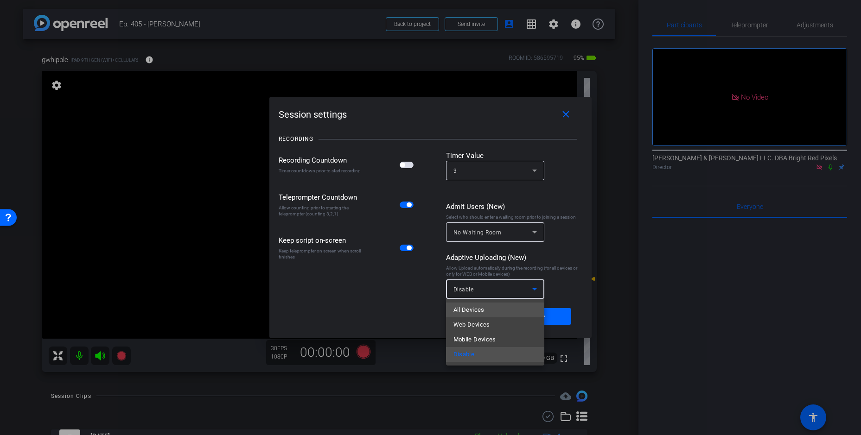
click at [477, 309] on span "All Devices" at bounding box center [468, 310] width 31 height 11
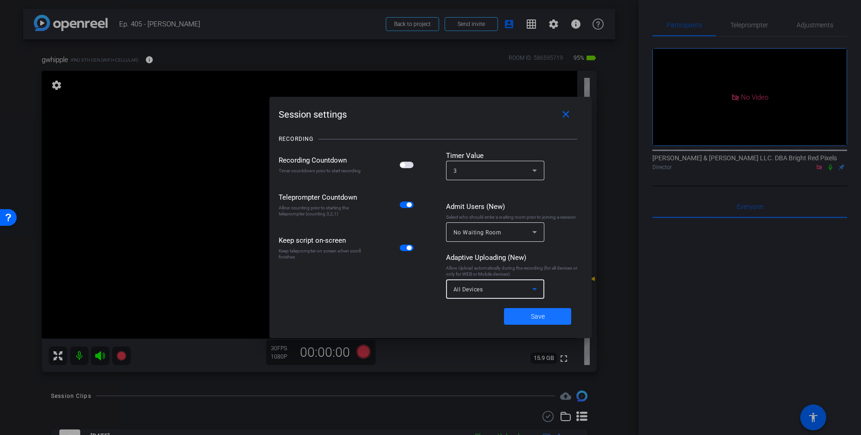
click at [539, 318] on span "Save" at bounding box center [538, 317] width 14 height 10
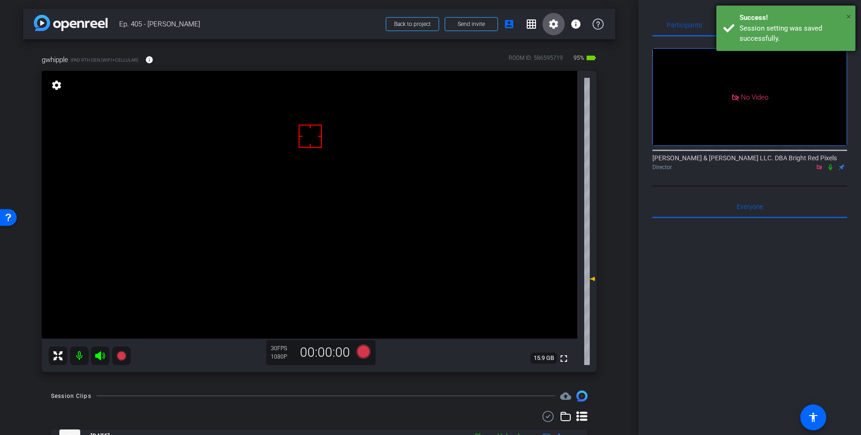
click at [850, 18] on span "×" at bounding box center [848, 16] width 5 height 11
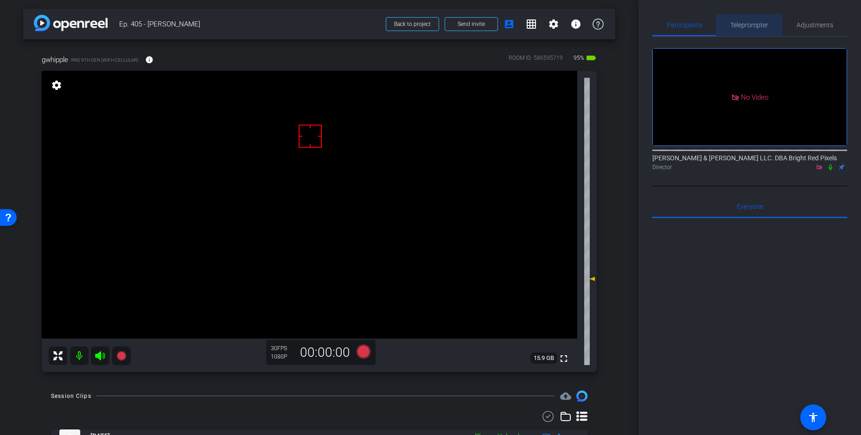
click at [752, 25] on span "Teleprompter" at bounding box center [749, 25] width 38 height 6
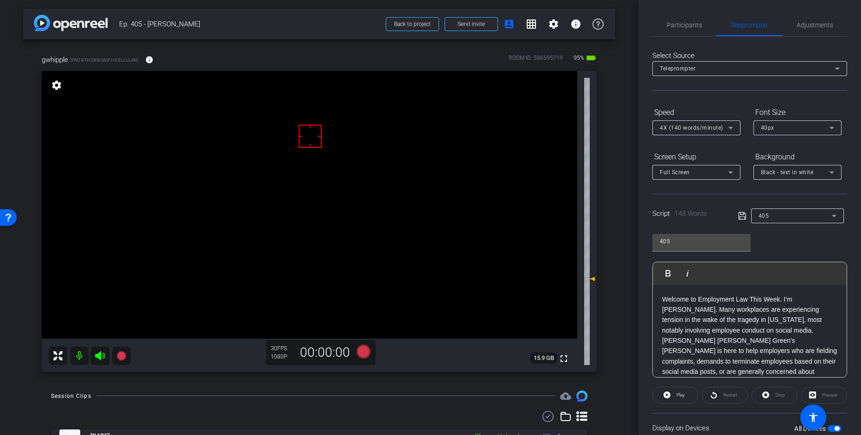
drag, startPoint x: 327, startPoint y: 407, endPoint x: 367, endPoint y: 356, distance: 65.0
click at [331, 402] on div "Session Clips cloud_upload [DATE] Please Upload 1 Items per page: 10 1 – 1 of 1" at bounding box center [319, 434] width 592 height 86
click at [365, 351] on icon at bounding box center [363, 351] width 14 height 14
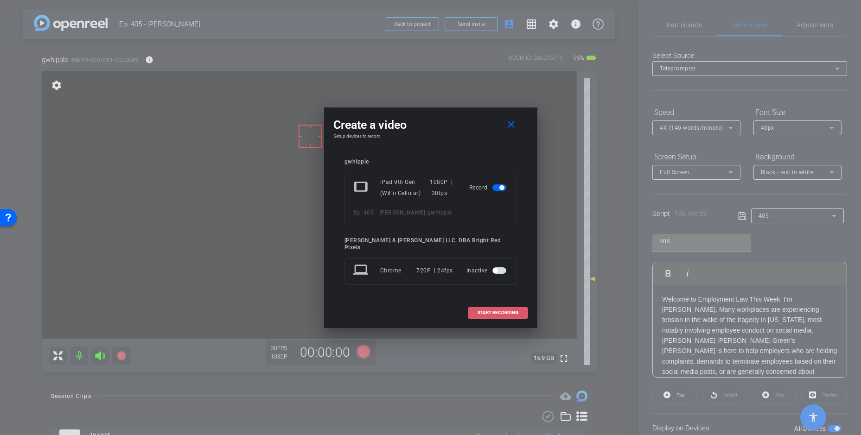
click at [474, 307] on span at bounding box center [497, 313] width 59 height 22
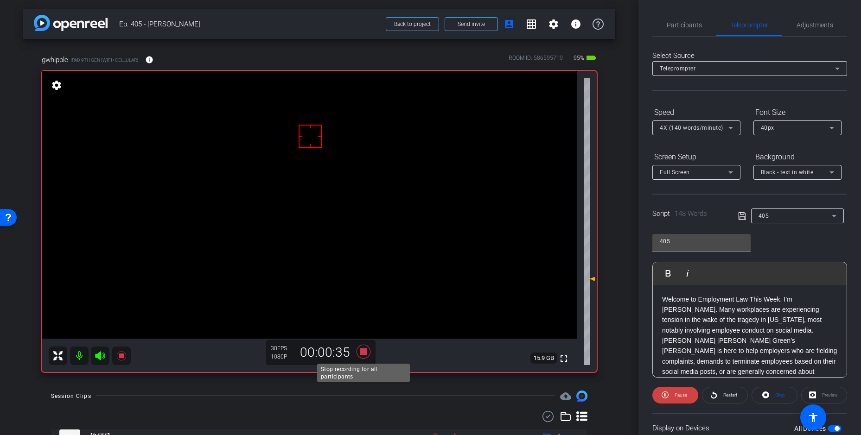
click at [361, 351] on icon at bounding box center [363, 351] width 14 height 14
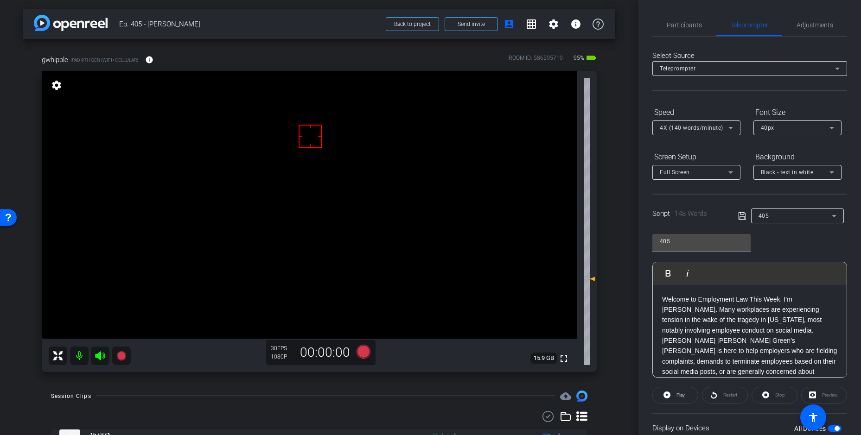
click at [360, 385] on div "arrow_back Ep. 405 - [PERSON_NAME] to project Send invite account_box grid_on s…" at bounding box center [319, 217] width 638 height 435
click at [362, 352] on icon at bounding box center [363, 351] width 14 height 14
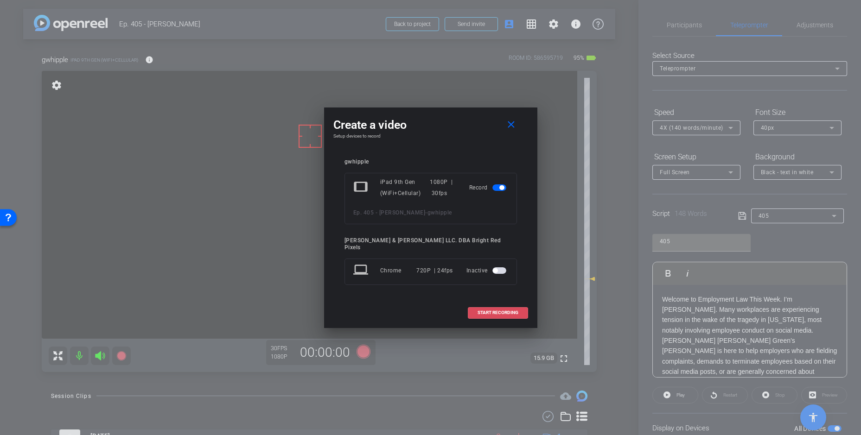
click at [479, 312] on span "START RECORDING" at bounding box center [498, 313] width 41 height 5
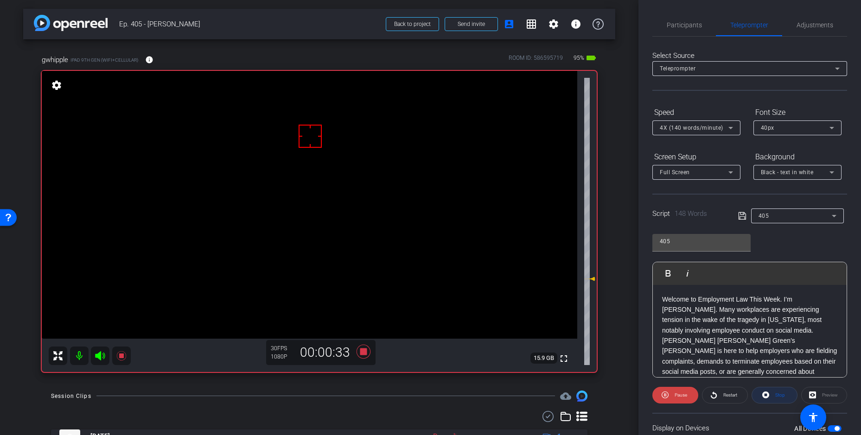
click at [774, 392] on span "Stop" at bounding box center [779, 395] width 12 height 13
click at [364, 350] on icon at bounding box center [363, 351] width 14 height 14
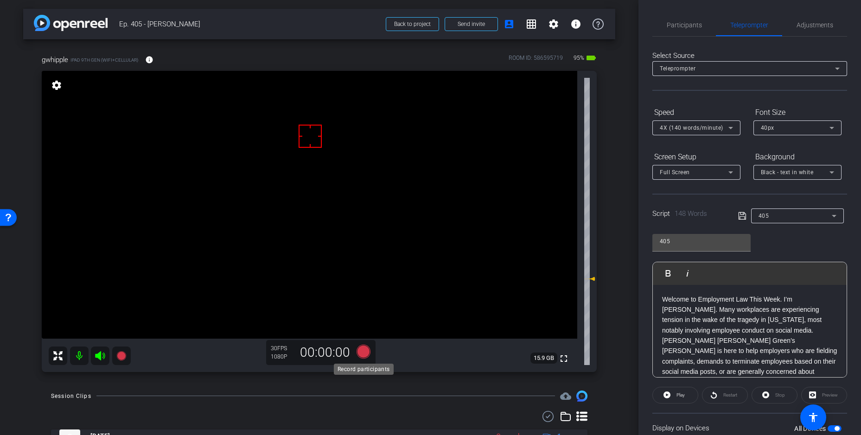
click at [360, 351] on icon at bounding box center [363, 351] width 14 height 14
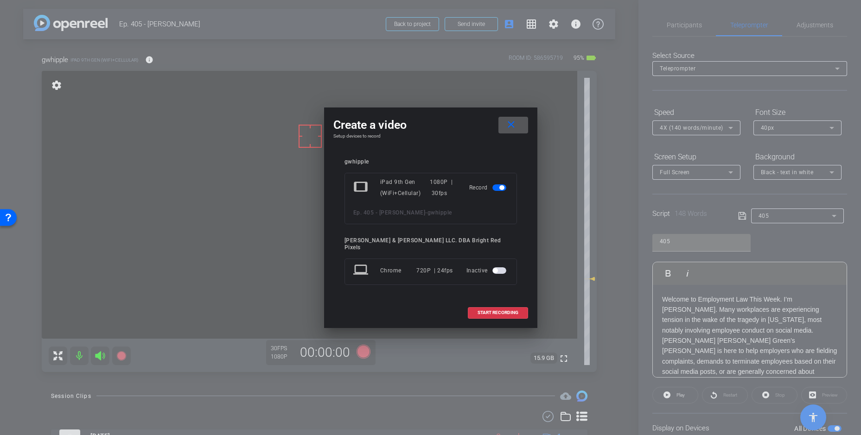
drag, startPoint x: 483, startPoint y: 303, endPoint x: 420, endPoint y: 362, distance: 86.3
click at [482, 304] on span at bounding box center [497, 313] width 59 height 22
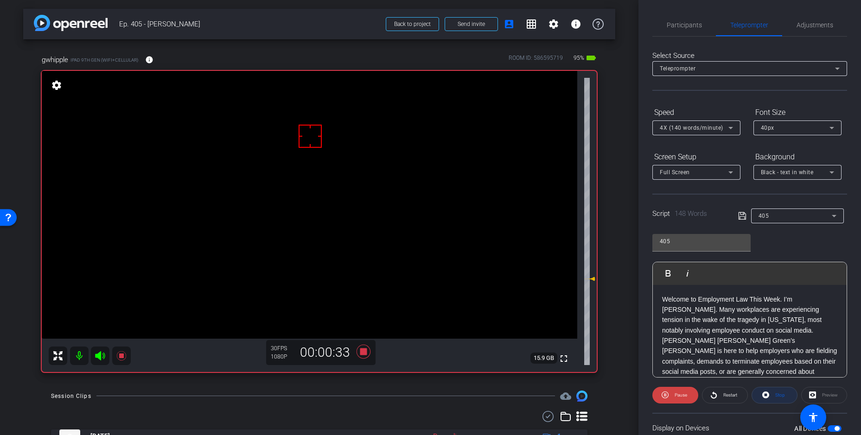
click at [784, 394] on button "Stop" at bounding box center [775, 395] width 46 height 17
click at [366, 352] on icon at bounding box center [363, 351] width 14 height 14
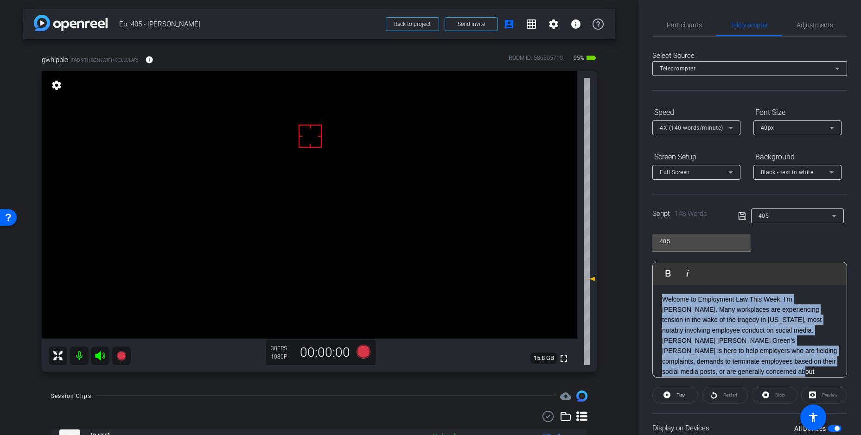
drag, startPoint x: 726, startPoint y: 372, endPoint x: 629, endPoint y: 258, distance: 149.6
click at [629, 258] on div "arrow_back Ep. 405 - [PERSON_NAME] to project Send invite account_box grid_on s…" at bounding box center [430, 217] width 861 height 435
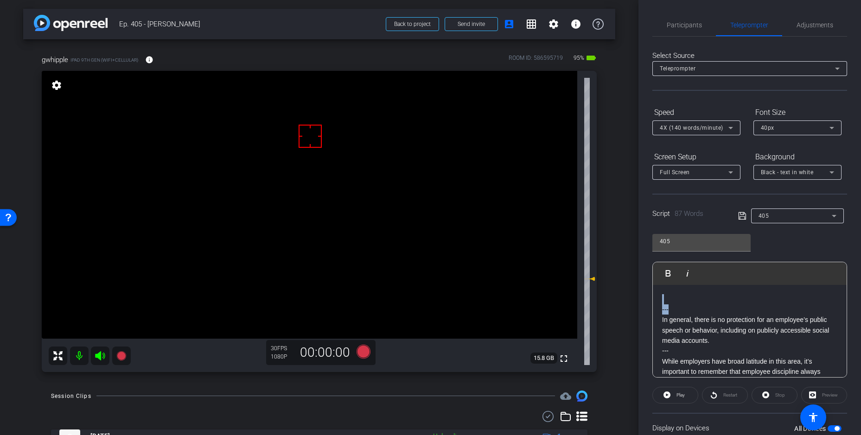
drag, startPoint x: 669, startPoint y: 309, endPoint x: 660, endPoint y: 308, distance: 9.7
click at [643, 299] on div "Participants Teleprompter Adjustments [PERSON_NAME] & [PERSON_NAME] LLC. DBA Br…" at bounding box center [749, 217] width 223 height 435
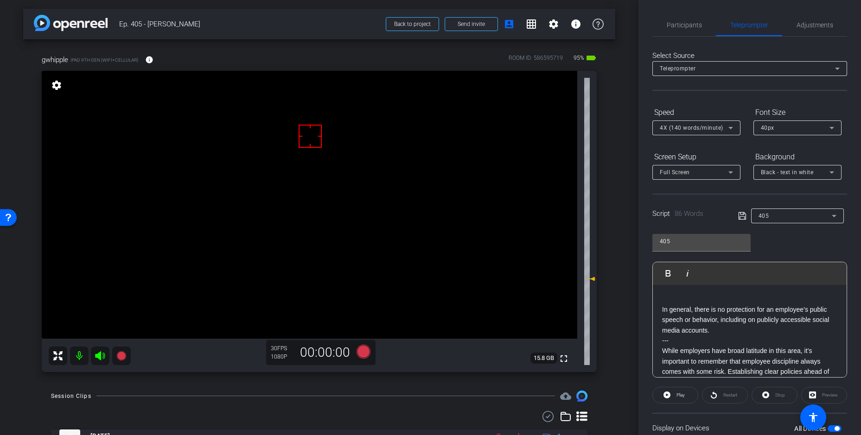
click at [662, 310] on p "In general, there is no protection for an employee’s public speech or behavior,…" at bounding box center [749, 320] width 175 height 31
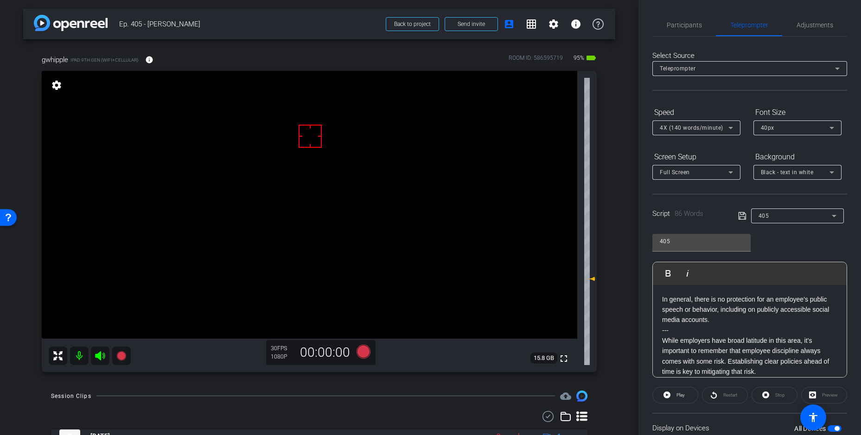
click at [740, 215] on icon at bounding box center [742, 215] width 8 height 11
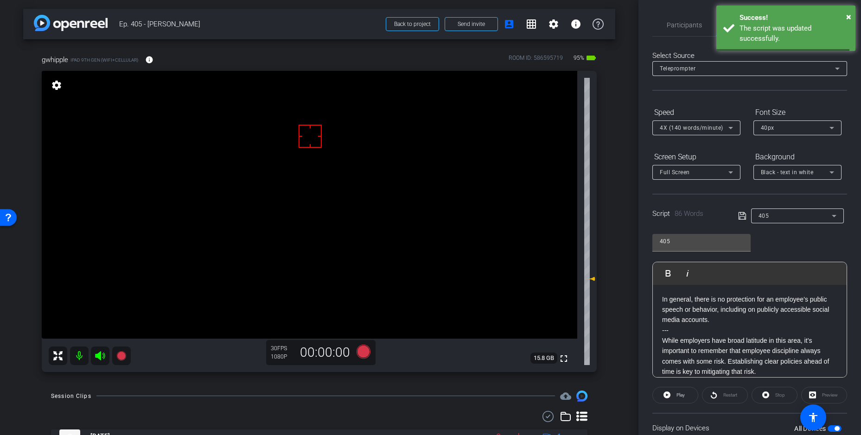
click at [740, 215] on icon at bounding box center [742, 215] width 8 height 11
drag, startPoint x: 741, startPoint y: 215, endPoint x: 740, endPoint y: 210, distance: 4.7
click at [740, 214] on icon at bounding box center [742, 215] width 8 height 11
click at [671, 396] on span at bounding box center [675, 395] width 45 height 22
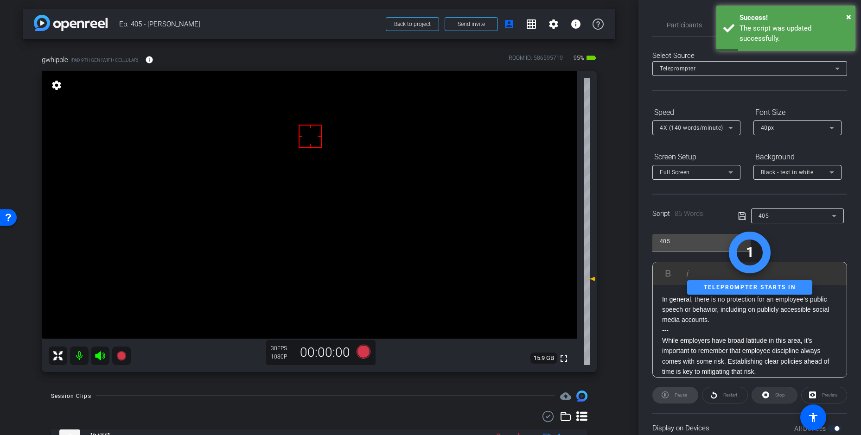
click at [780, 394] on span "Stop" at bounding box center [780, 395] width 10 height 5
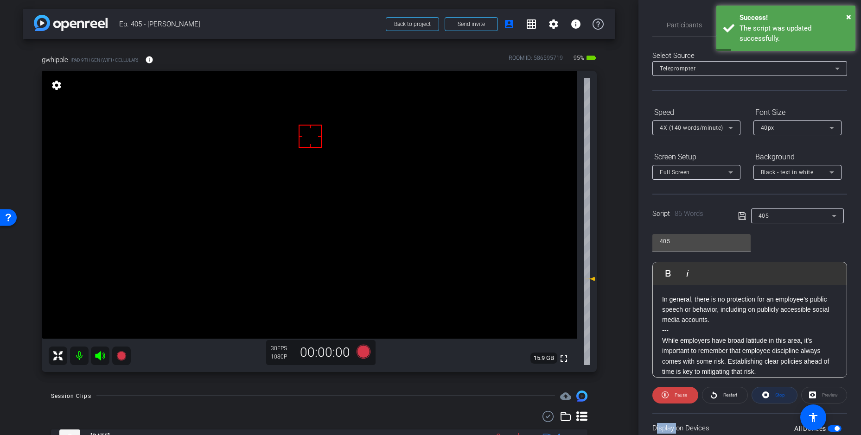
drag, startPoint x: 780, startPoint y: 394, endPoint x: 771, endPoint y: 270, distance: 124.2
click at [780, 394] on div "Stop" at bounding box center [775, 395] width 46 height 17
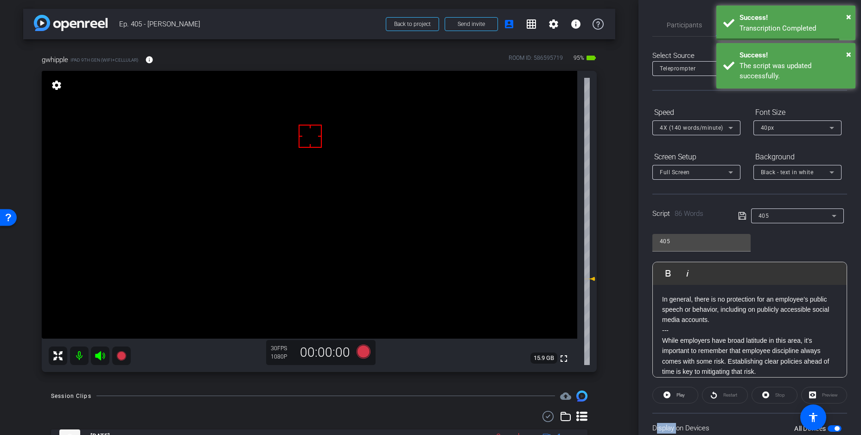
click at [739, 216] on icon at bounding box center [742, 215] width 8 height 11
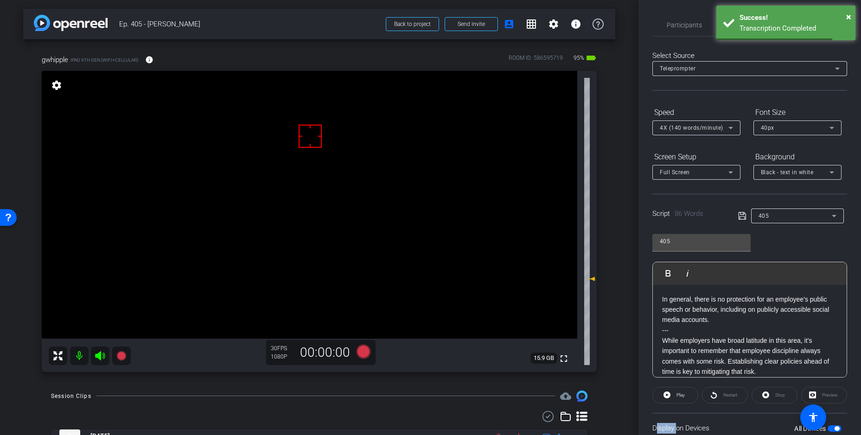
click at [739, 216] on icon at bounding box center [742, 215] width 8 height 11
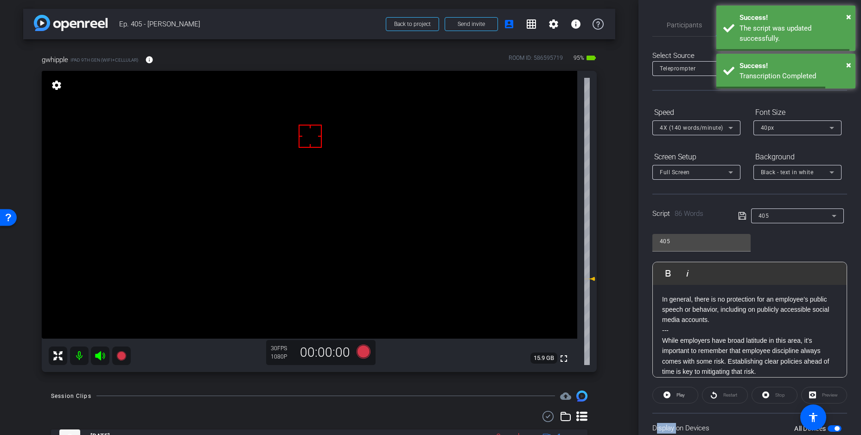
click at [739, 216] on icon at bounding box center [742, 215] width 8 height 11
click at [365, 352] on icon at bounding box center [363, 351] width 14 height 14
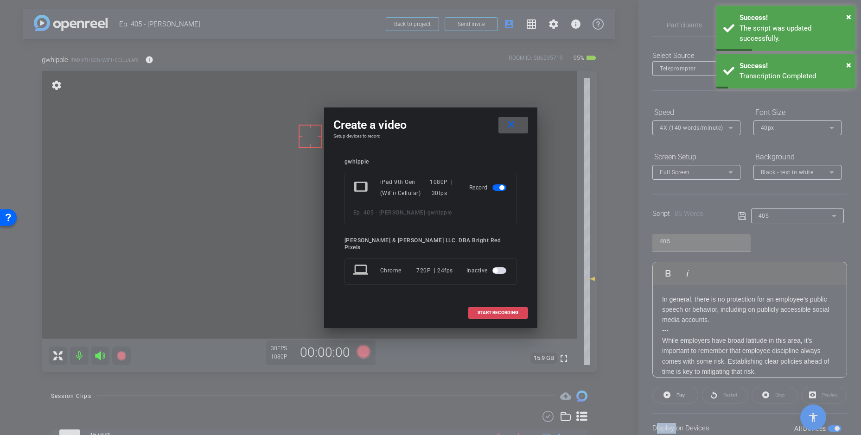
click at [490, 311] on span "START RECORDING" at bounding box center [498, 313] width 41 height 5
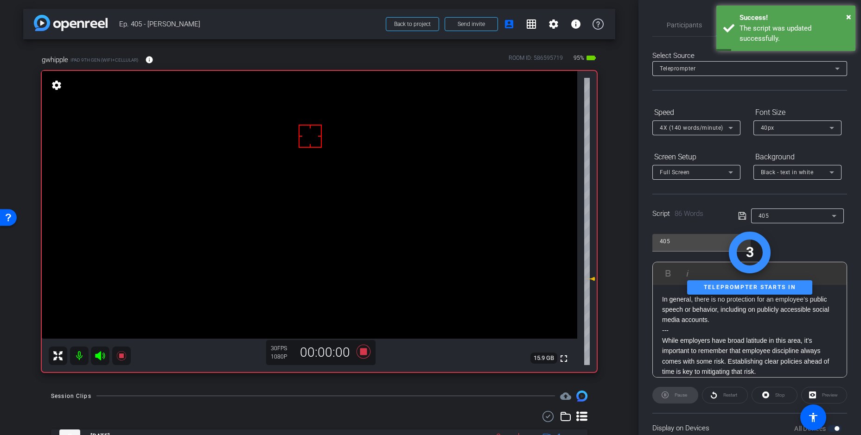
click at [290, 396] on div at bounding box center [325, 396] width 459 height 0
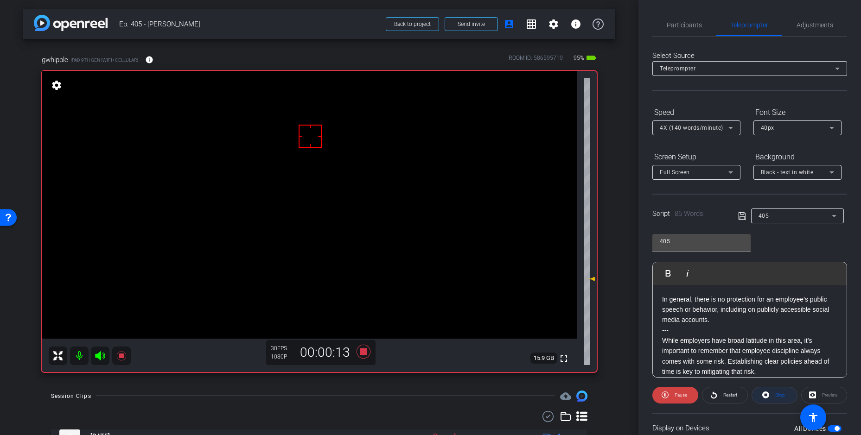
click at [779, 394] on span "Stop" at bounding box center [780, 395] width 10 height 5
click at [807, 22] on span "Adjustments" at bounding box center [815, 25] width 37 height 6
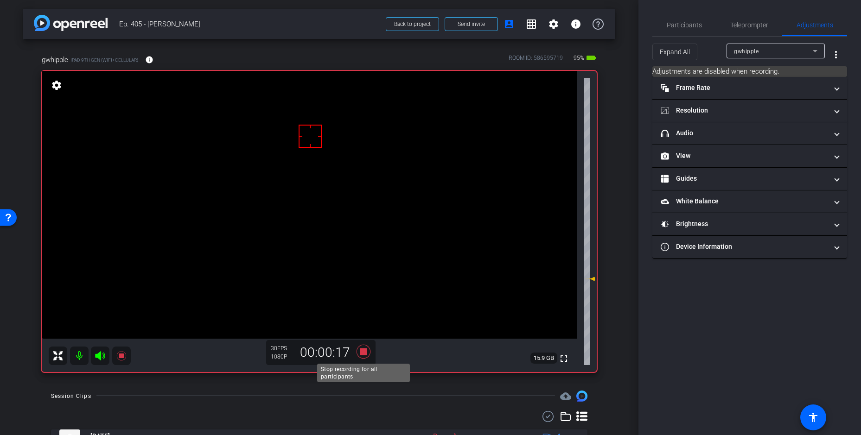
click at [362, 354] on icon at bounding box center [363, 351] width 14 height 14
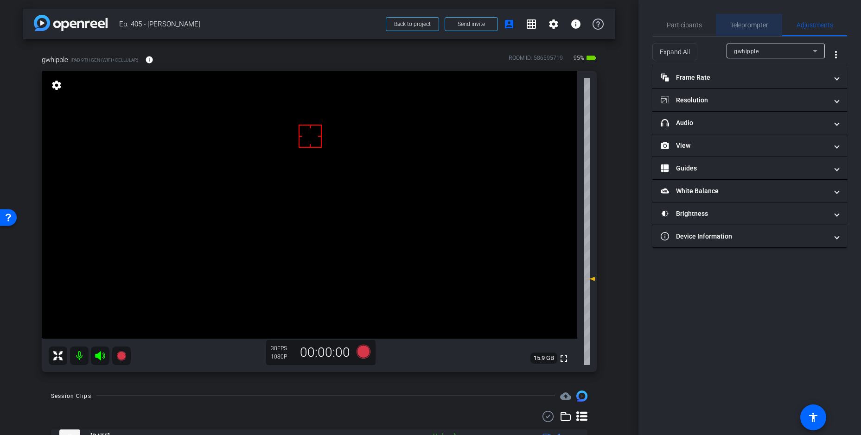
click at [739, 20] on span "Teleprompter" at bounding box center [749, 25] width 38 height 22
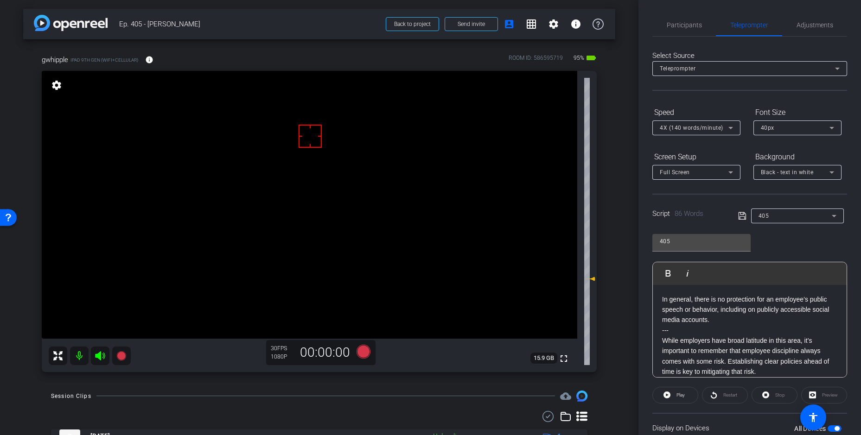
click at [679, 319] on p "In general, there is no protection for an employee’s public speech or behavior,…" at bounding box center [749, 309] width 175 height 31
click at [363, 353] on icon at bounding box center [363, 351] width 14 height 14
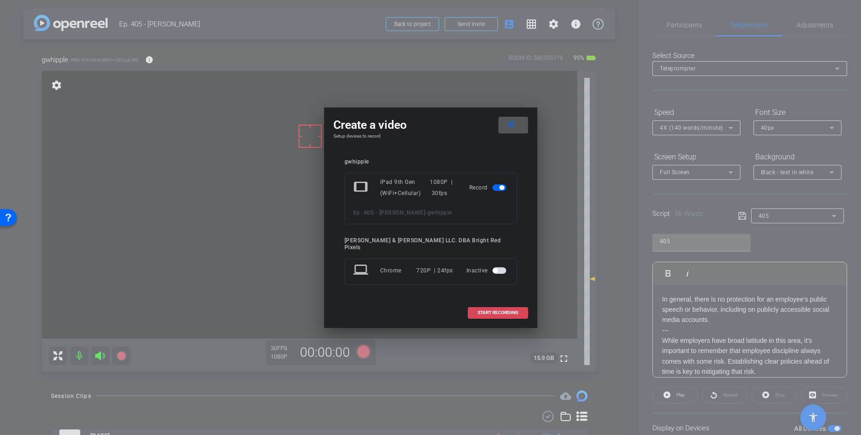
click at [481, 311] on span "START RECORDING" at bounding box center [498, 313] width 41 height 5
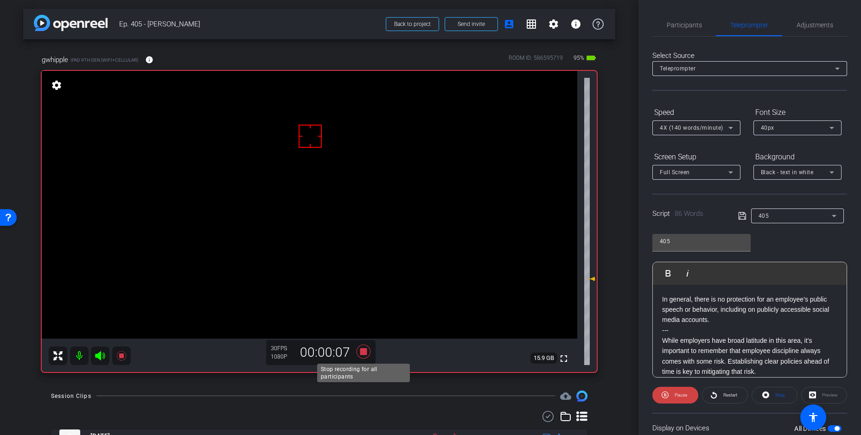
click at [360, 350] on icon at bounding box center [363, 351] width 14 height 14
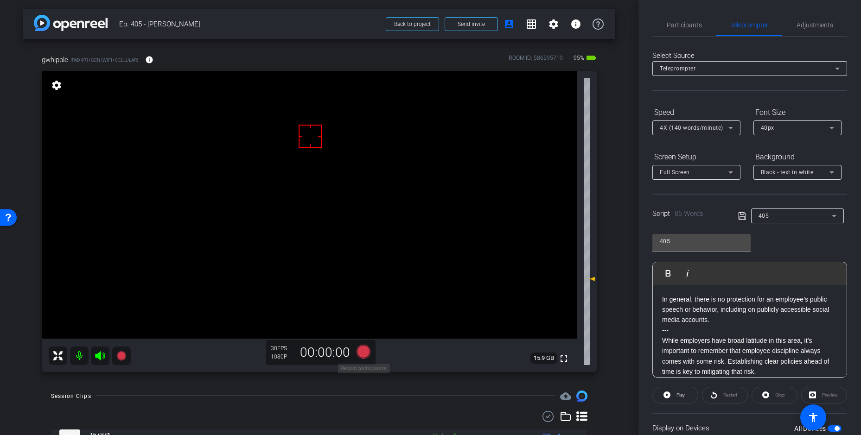
click at [363, 353] on icon at bounding box center [363, 351] width 14 height 14
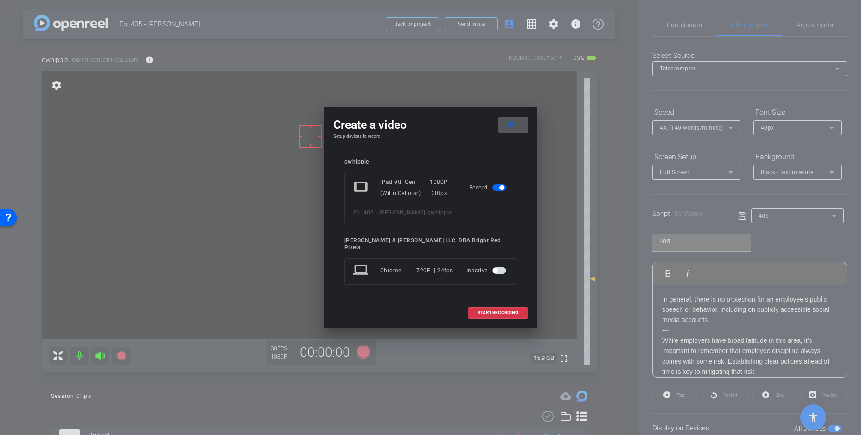
click at [484, 302] on span at bounding box center [497, 313] width 59 height 22
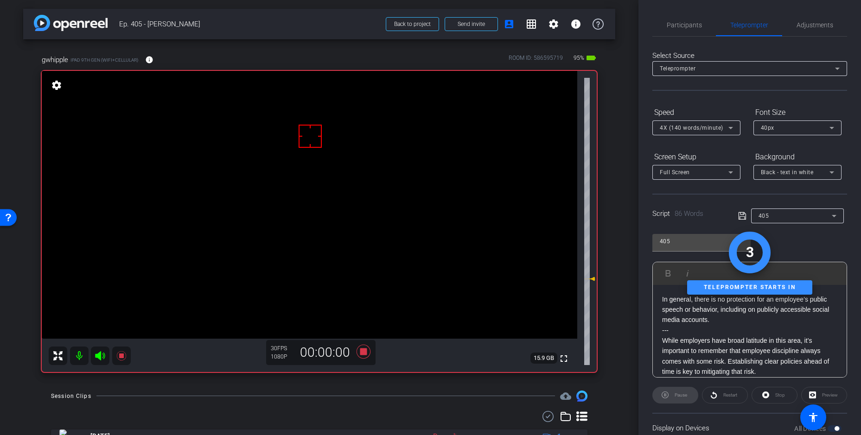
click at [322, 400] on div "Session Clips cloud_upload" at bounding box center [319, 396] width 536 height 11
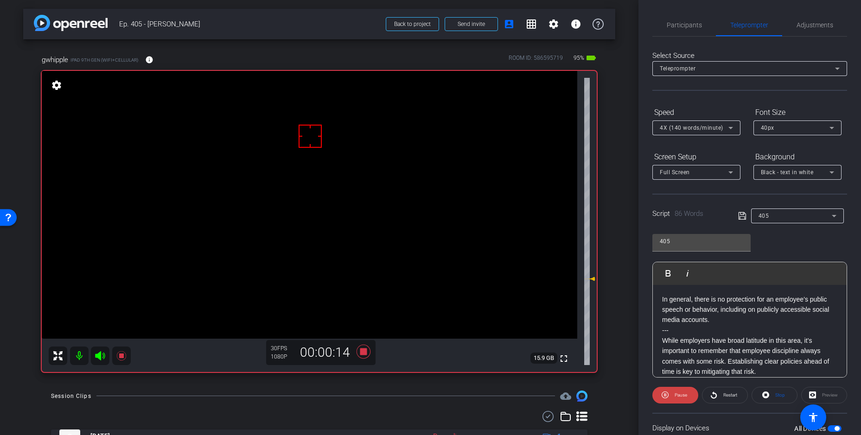
click at [771, 392] on span at bounding box center [774, 395] width 45 height 22
click at [803, 22] on span "Adjustments" at bounding box center [815, 25] width 37 height 6
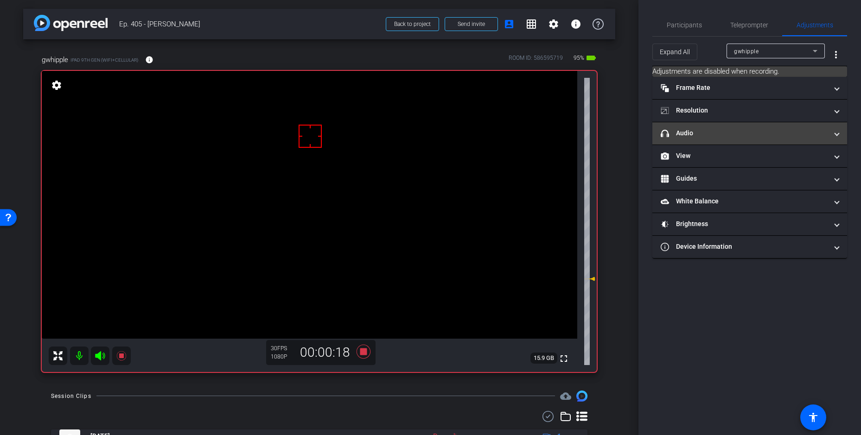
click at [678, 134] on mat-panel-title "headphone icon Audio" at bounding box center [744, 133] width 167 height 10
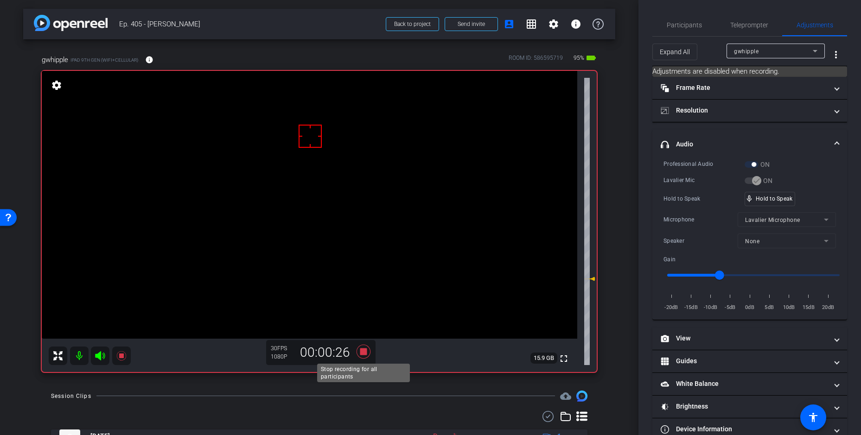
click at [363, 351] on icon at bounding box center [363, 351] width 14 height 14
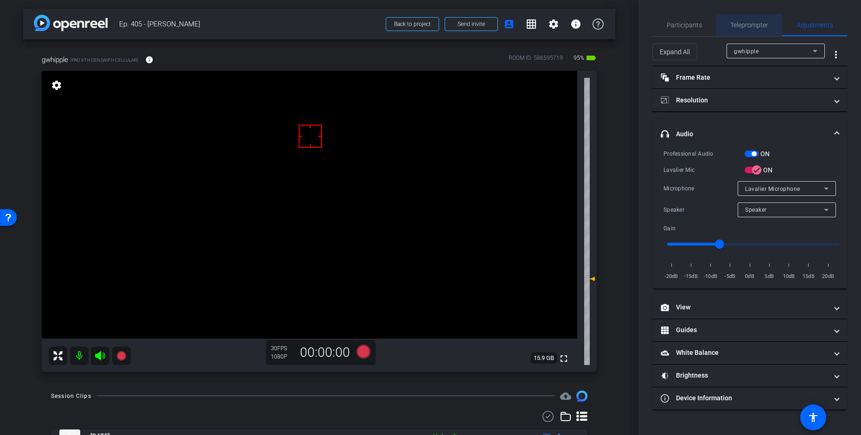
drag, startPoint x: 750, startPoint y: 23, endPoint x: 704, endPoint y: 157, distance: 141.6
click at [749, 23] on span "Teleprompter" at bounding box center [749, 25] width 38 height 6
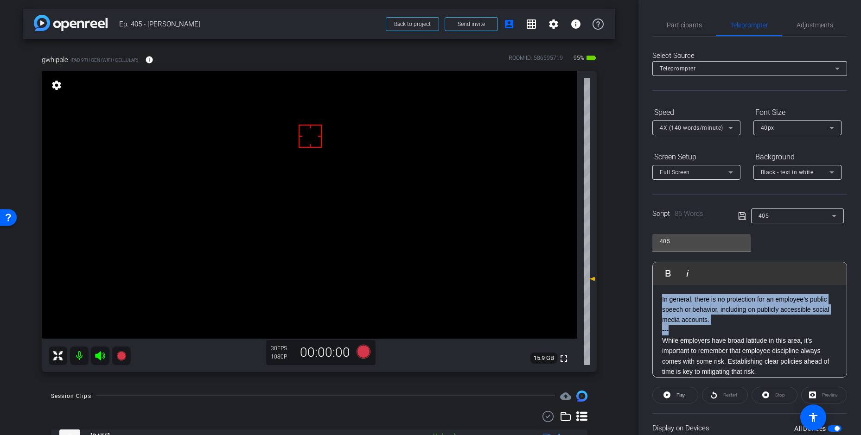
drag, startPoint x: 675, startPoint y: 329, endPoint x: 656, endPoint y: 266, distance: 65.7
click at [649, 259] on div "Participants Teleprompter Adjustments [PERSON_NAME] & [PERSON_NAME] LLC. DBA Br…" at bounding box center [749, 217] width 223 height 435
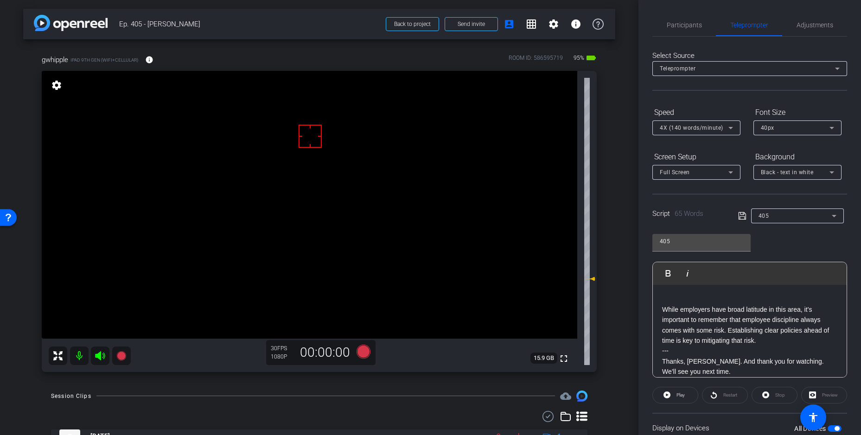
click at [662, 310] on p "While employers have broad latitude in this area, it’s important to remember th…" at bounding box center [749, 326] width 175 height 42
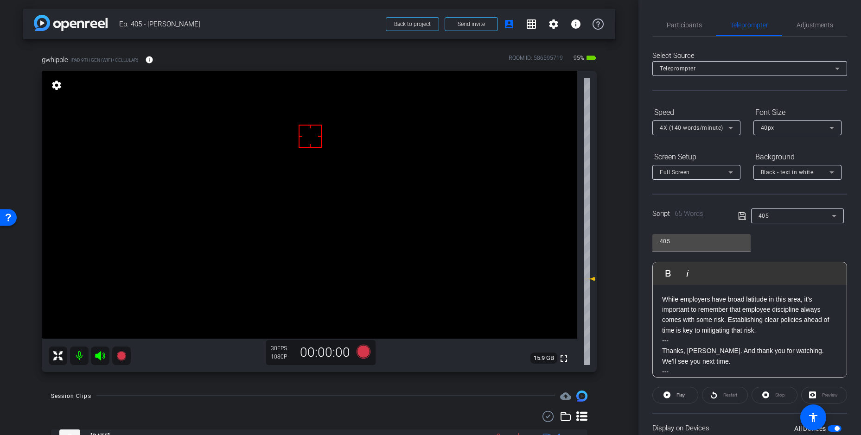
click at [744, 217] on icon at bounding box center [741, 215] width 7 height 7
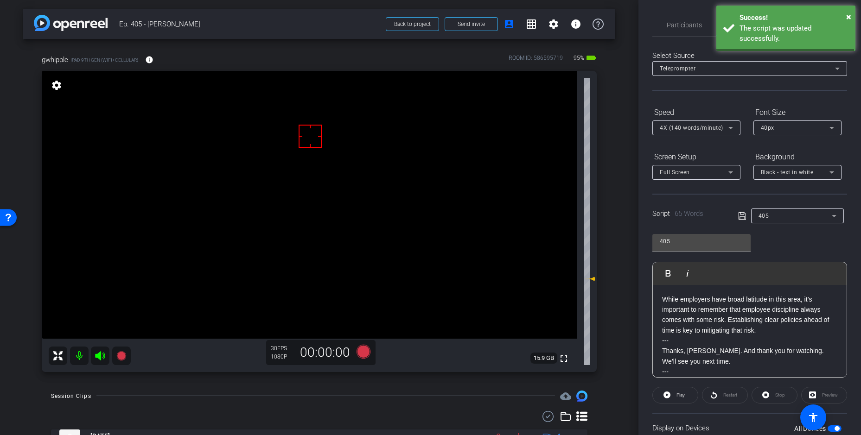
click at [744, 217] on icon at bounding box center [741, 215] width 7 height 7
click at [743, 217] on icon at bounding box center [741, 215] width 7 height 7
drag, startPoint x: 743, startPoint y: 216, endPoint x: 713, endPoint y: 258, distance: 51.6
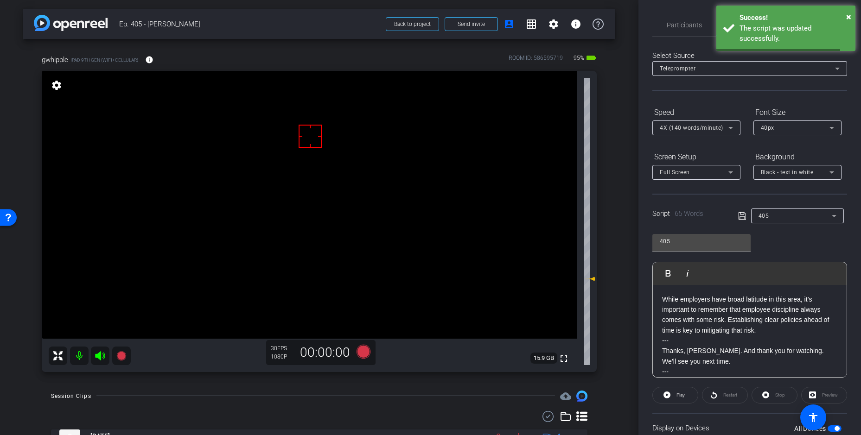
click at [742, 216] on icon at bounding box center [742, 215] width 8 height 11
click at [676, 393] on span "Play" at bounding box center [680, 395] width 8 height 5
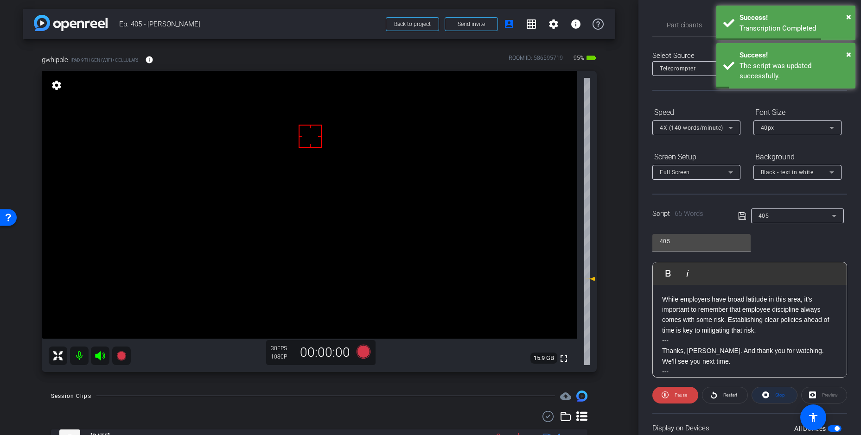
click at [774, 393] on span "Stop" at bounding box center [779, 395] width 12 height 13
drag, startPoint x: 775, startPoint y: 393, endPoint x: 745, endPoint y: 179, distance: 216.2
click at [774, 393] on div "Stop" at bounding box center [775, 395] width 46 height 17
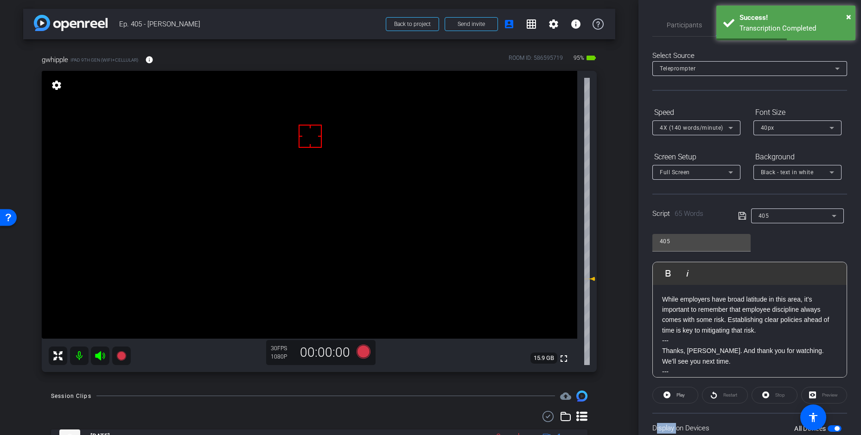
click at [742, 213] on icon at bounding box center [742, 215] width 8 height 11
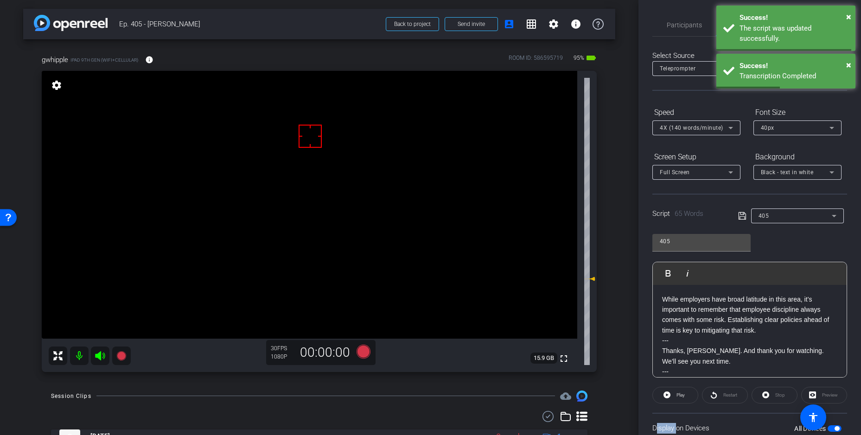
drag, startPoint x: 742, startPoint y: 213, endPoint x: 474, endPoint y: 294, distance: 279.9
click at [739, 213] on icon at bounding box center [742, 215] width 8 height 11
click at [366, 350] on icon at bounding box center [363, 351] width 14 height 14
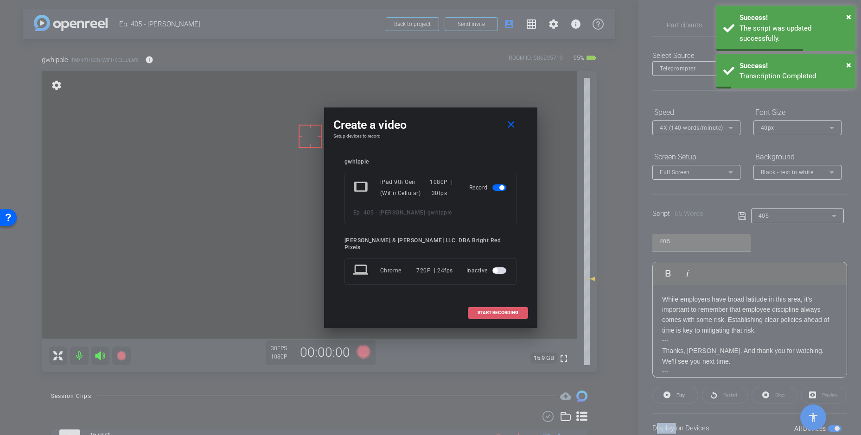
drag, startPoint x: 505, startPoint y: 309, endPoint x: 516, endPoint y: 312, distance: 11.7
click at [505, 311] on span "START RECORDING" at bounding box center [498, 313] width 41 height 5
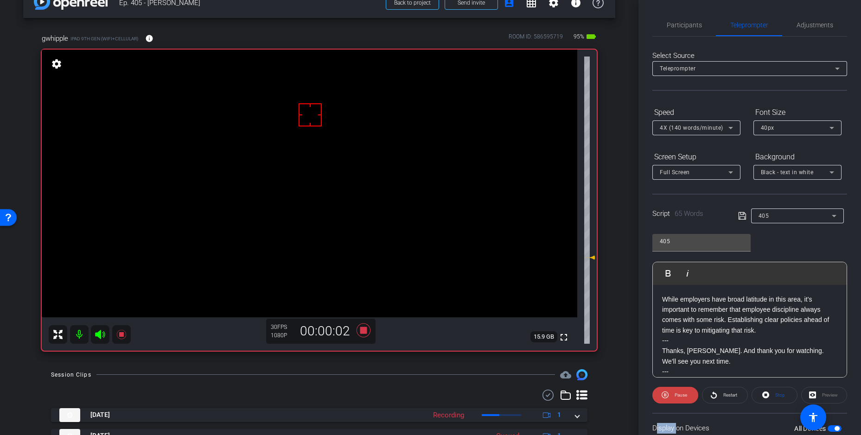
scroll to position [21, 0]
click at [389, 381] on div "Session Clips cloud_upload" at bounding box center [319, 375] width 536 height 11
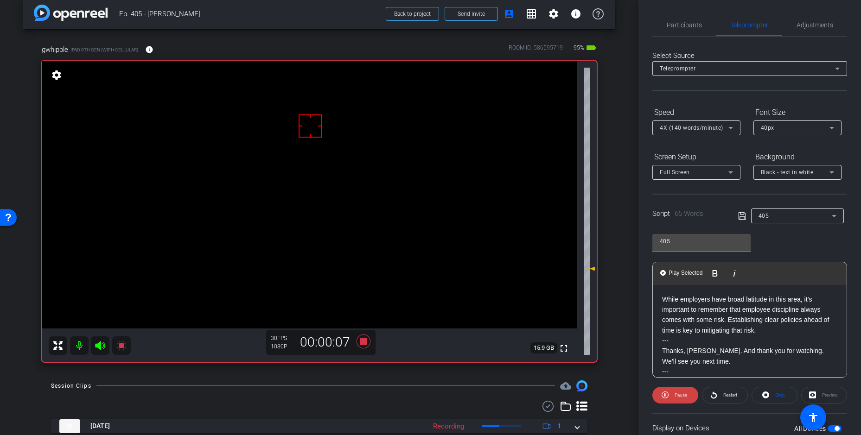
scroll to position [7, 0]
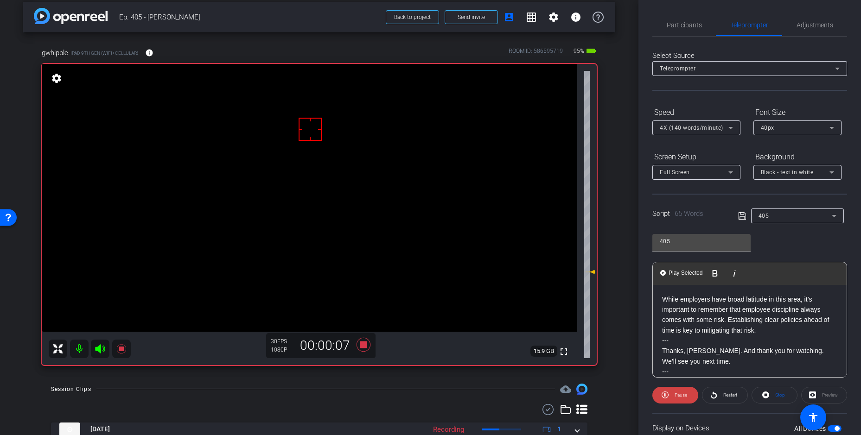
click at [414, 378] on div "arrow_back Ep. 405 - [PERSON_NAME] to project Send invite account_box grid_on s…" at bounding box center [319, 210] width 638 height 435
drag, startPoint x: 778, startPoint y: 398, endPoint x: 763, endPoint y: 395, distance: 15.2
click at [778, 398] on span "Stop" at bounding box center [779, 395] width 12 height 13
click at [365, 348] on icon at bounding box center [363, 345] width 14 height 14
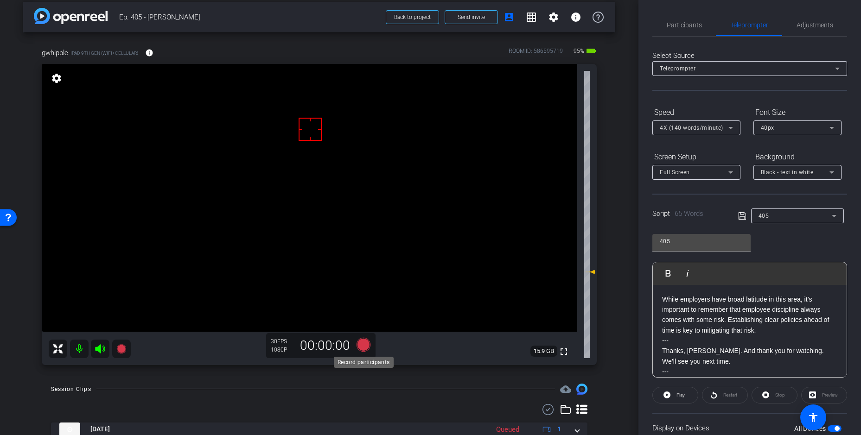
click at [363, 345] on icon at bounding box center [363, 345] width 14 height 14
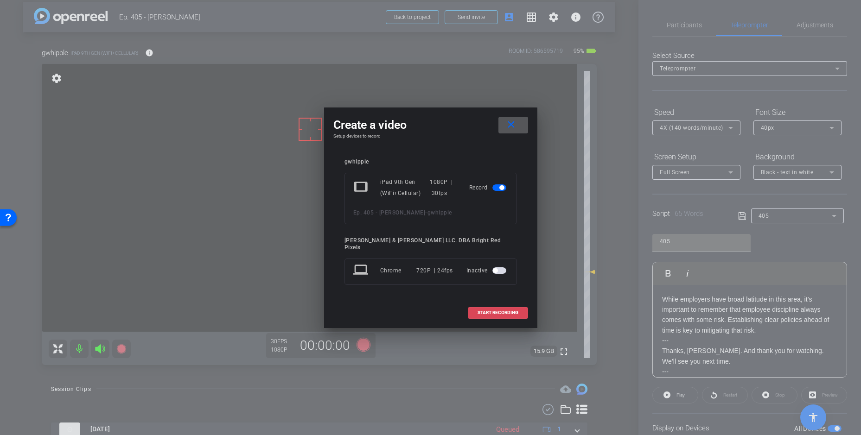
click at [479, 311] on span "START RECORDING" at bounding box center [498, 313] width 41 height 5
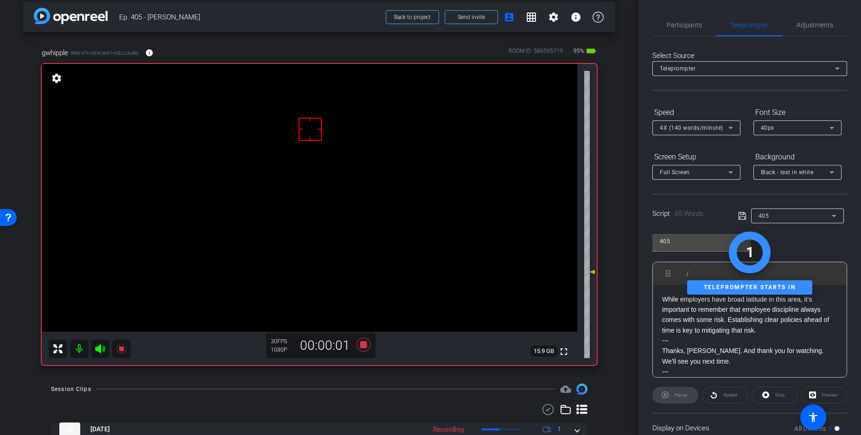
scroll to position [11, 0]
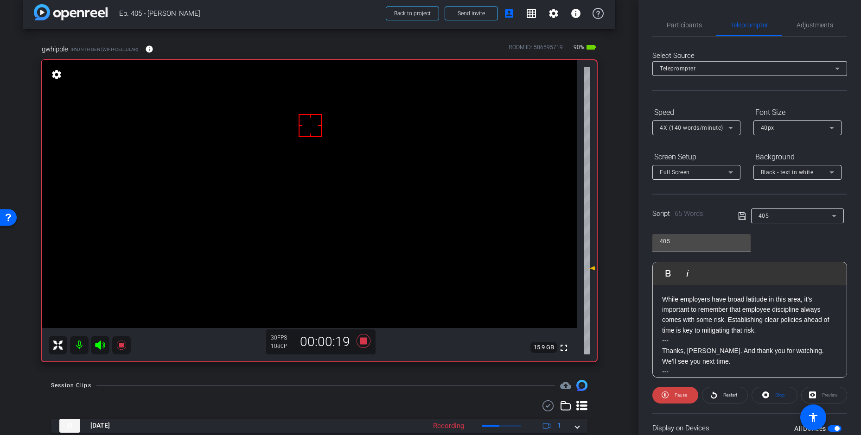
drag, startPoint x: 775, startPoint y: 396, endPoint x: 795, endPoint y: 211, distance: 186.1
click at [775, 396] on span "Stop" at bounding box center [779, 395] width 12 height 13
click at [820, 32] on span "Adjustments" at bounding box center [815, 25] width 37 height 22
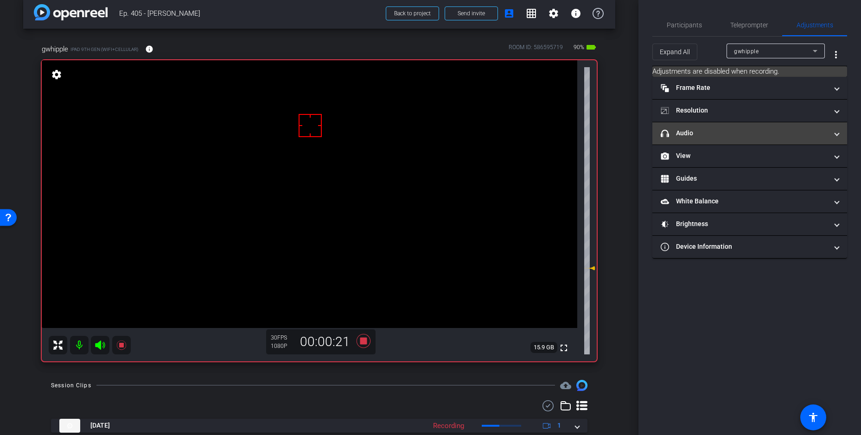
click at [692, 138] on mat-panel-title "headphone icon Audio" at bounding box center [744, 133] width 167 height 10
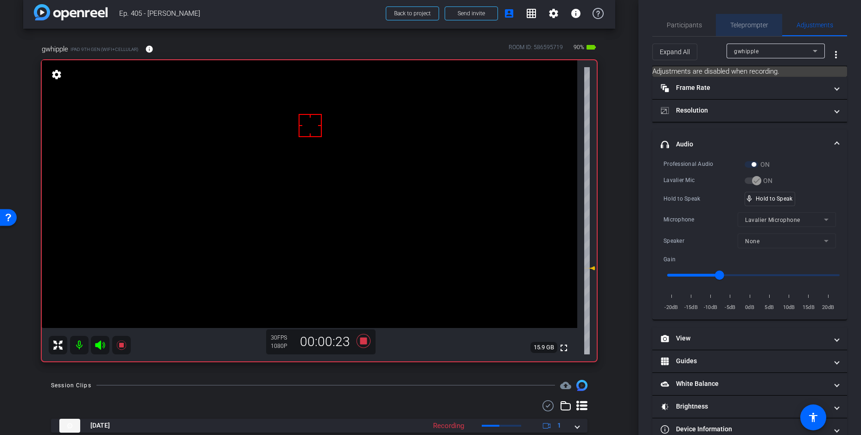
click at [743, 23] on span "Teleprompter" at bounding box center [749, 25] width 38 height 6
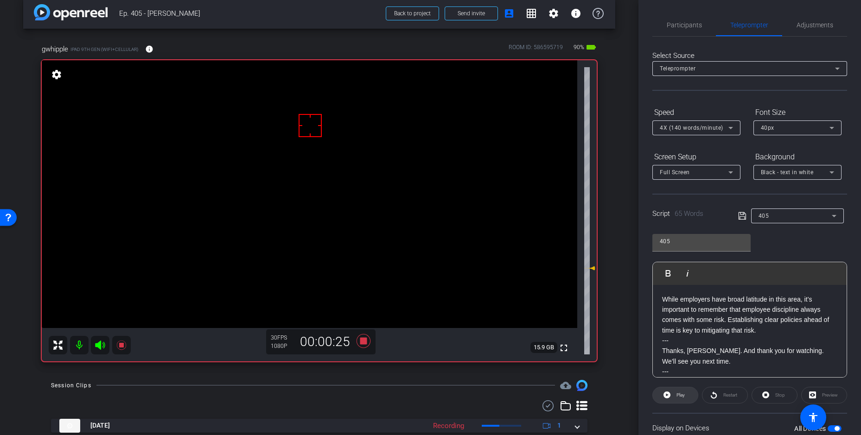
click at [682, 395] on span "Play" at bounding box center [680, 395] width 8 height 5
click at [361, 343] on icon at bounding box center [363, 341] width 14 height 14
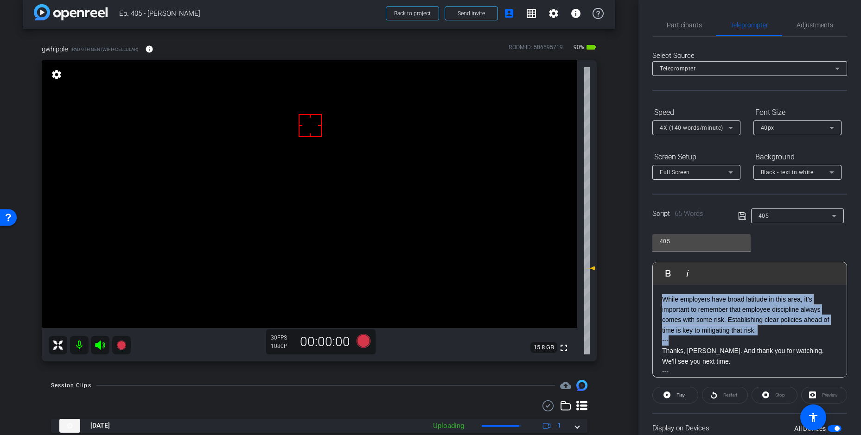
drag, startPoint x: 664, startPoint y: 314, endPoint x: 638, endPoint y: 246, distance: 73.1
click at [638, 246] on div "arrow_back Ep. 405 - [PERSON_NAME] to project Send invite account_box grid_on s…" at bounding box center [430, 217] width 861 height 435
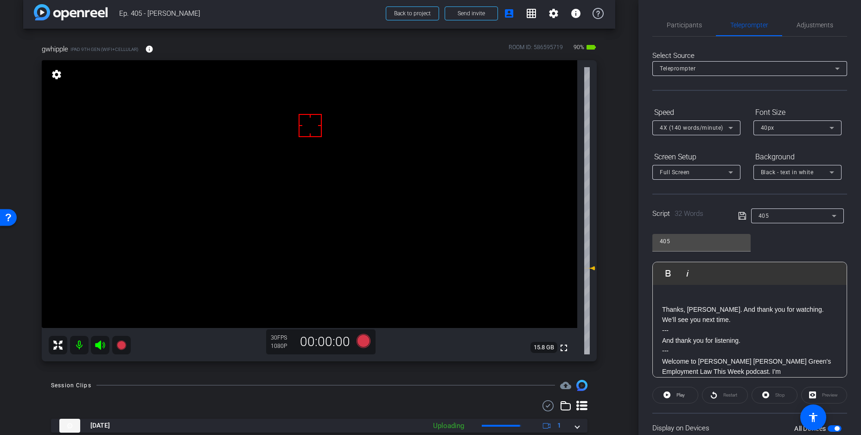
click at [662, 311] on p "Thanks, [PERSON_NAME]. And thank you for watching. We’ll see you next time." at bounding box center [749, 315] width 175 height 21
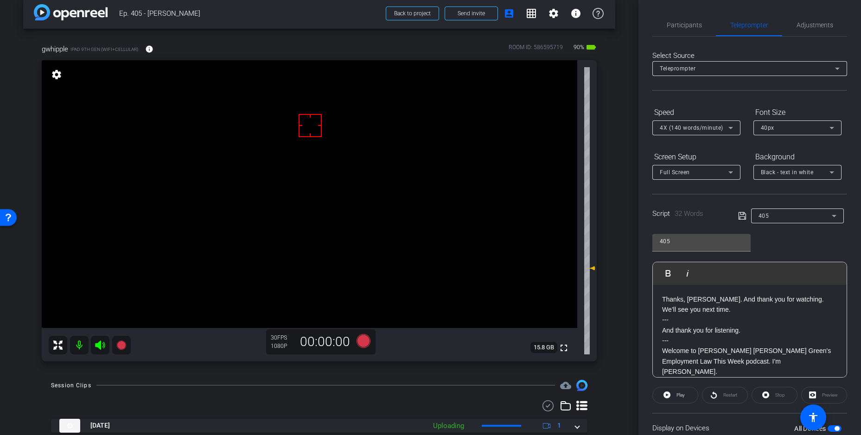
click at [738, 219] on icon at bounding box center [741, 215] width 7 height 7
click at [739, 219] on icon at bounding box center [741, 215] width 7 height 7
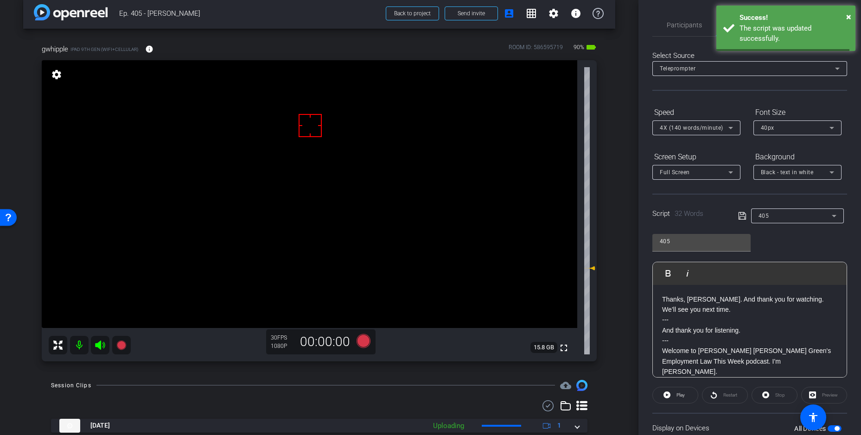
click at [739, 218] on icon at bounding box center [742, 215] width 8 height 11
click at [679, 399] on span "Play" at bounding box center [679, 395] width 11 height 13
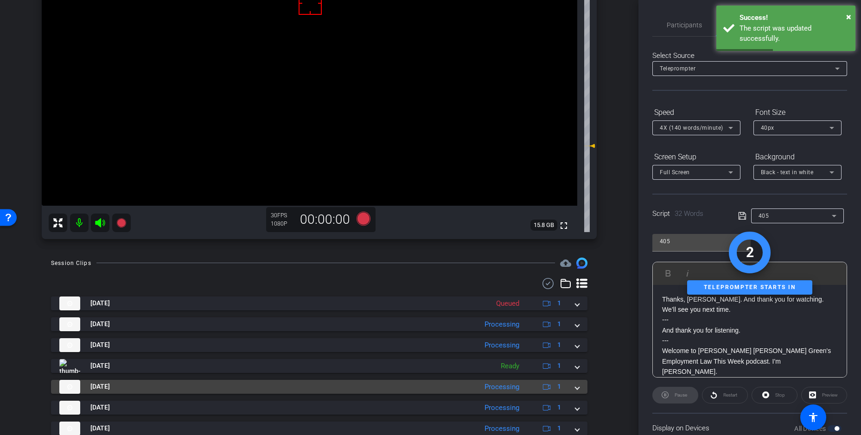
scroll to position [131, 0]
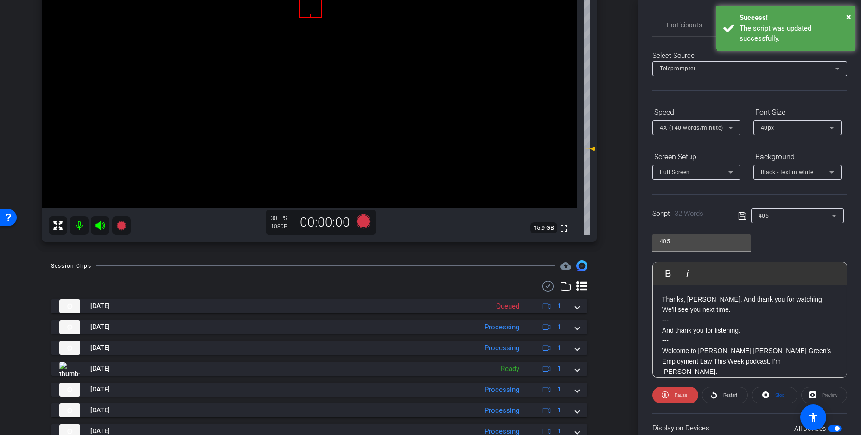
click at [779, 395] on span "Stop" at bounding box center [780, 395] width 10 height 5
click at [779, 395] on div "Stop" at bounding box center [775, 395] width 46 height 17
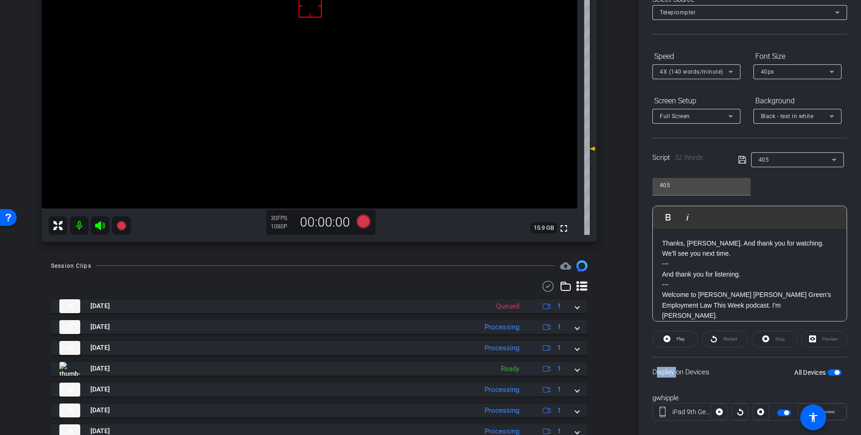
scroll to position [71, 0]
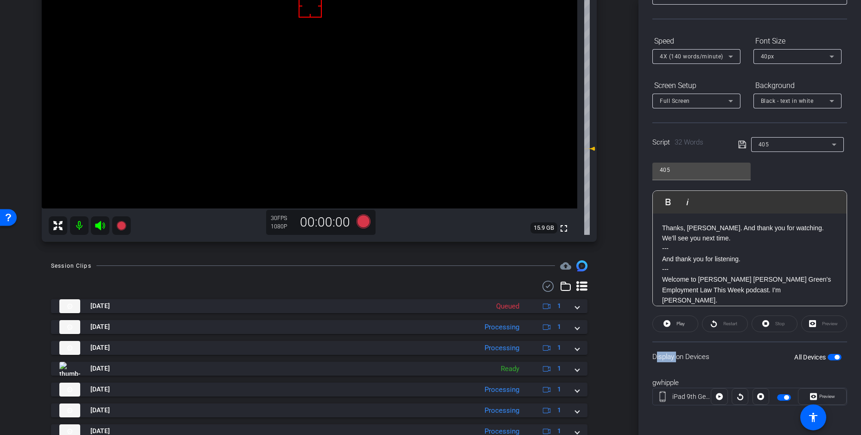
click at [783, 396] on span "button" at bounding box center [784, 398] width 14 height 6
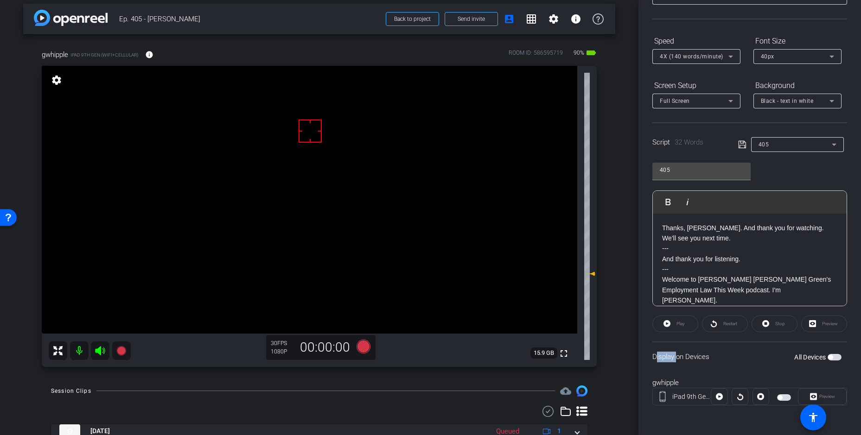
scroll to position [0, 0]
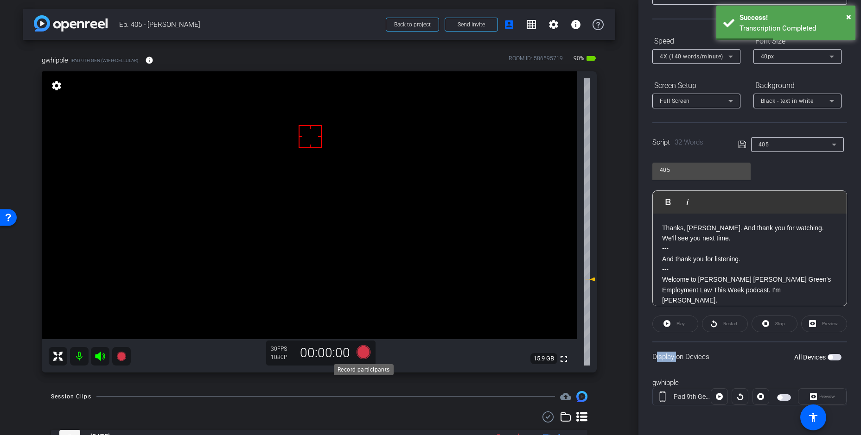
click at [365, 356] on icon at bounding box center [363, 352] width 14 height 14
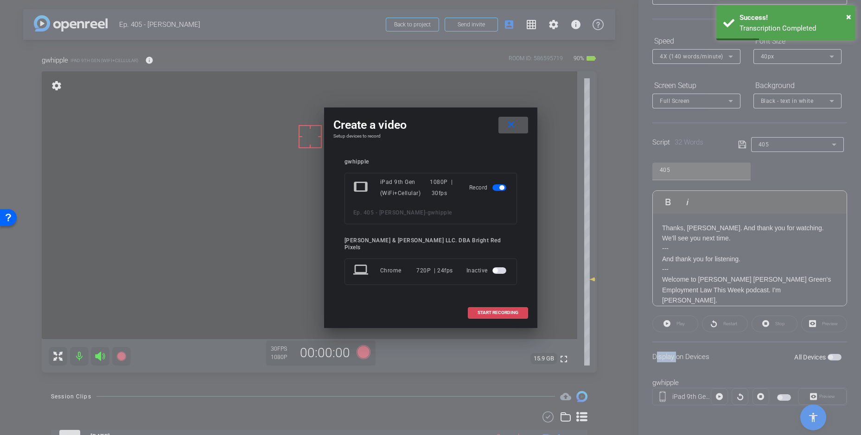
click at [506, 313] on span at bounding box center [497, 313] width 59 height 22
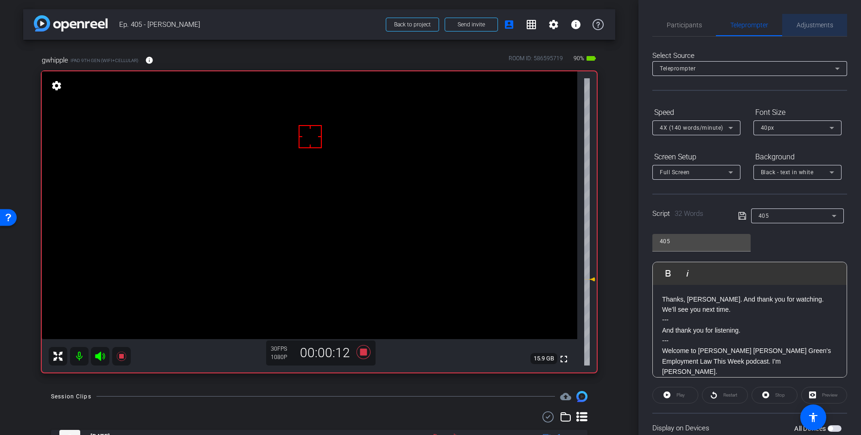
click at [807, 25] on span "Adjustments" at bounding box center [815, 25] width 37 height 6
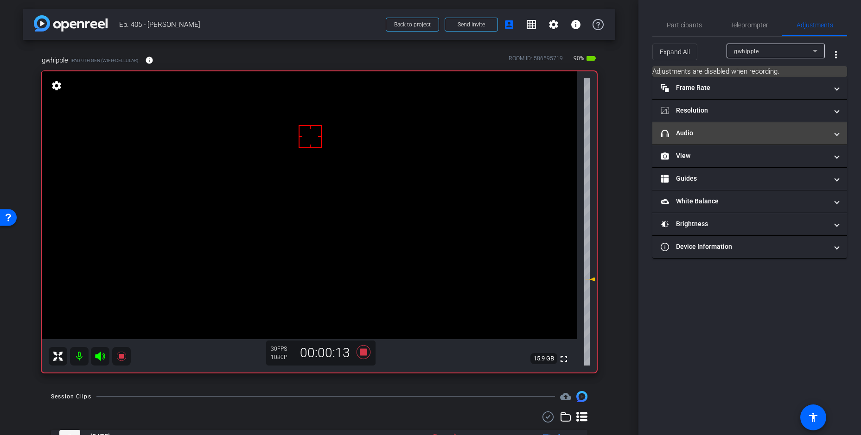
click at [745, 139] on mat-expansion-panel-header "headphone icon Audio" at bounding box center [749, 133] width 195 height 22
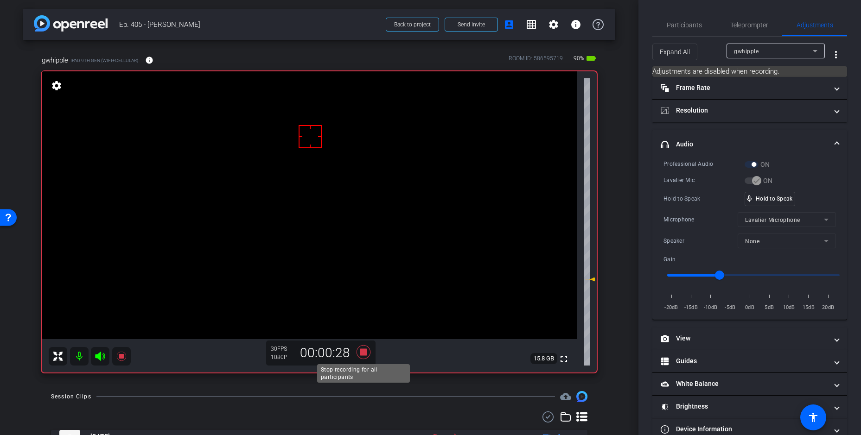
click at [363, 353] on icon at bounding box center [363, 352] width 14 height 14
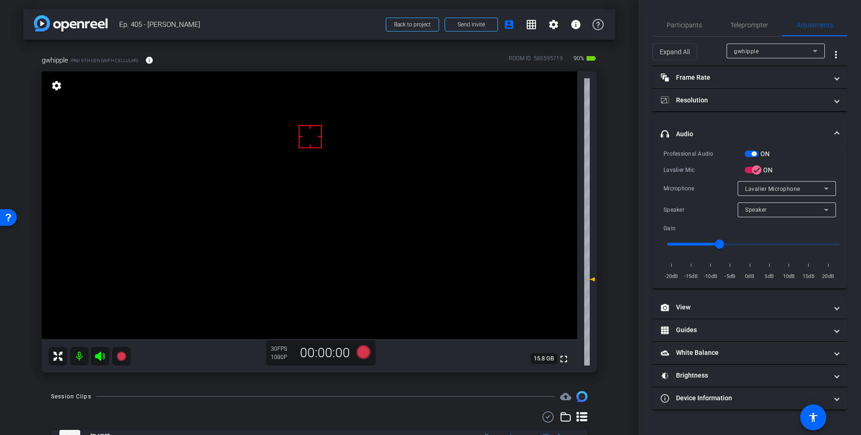
click at [367, 345] on icon at bounding box center [363, 352] width 22 height 17
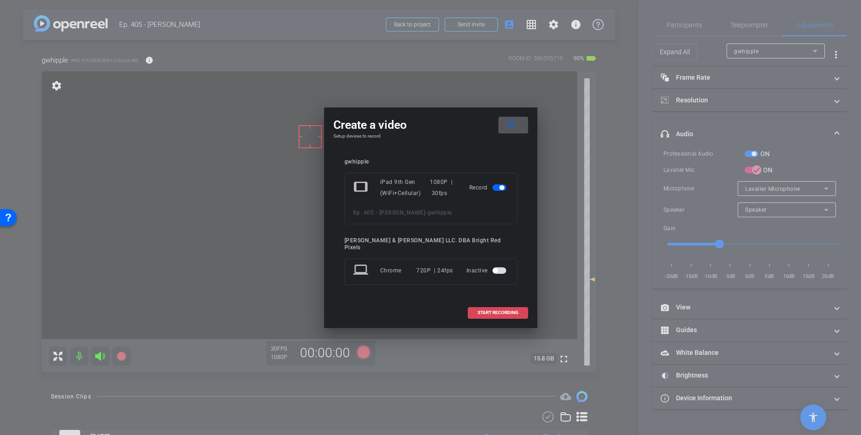
click at [479, 302] on span at bounding box center [497, 313] width 59 height 22
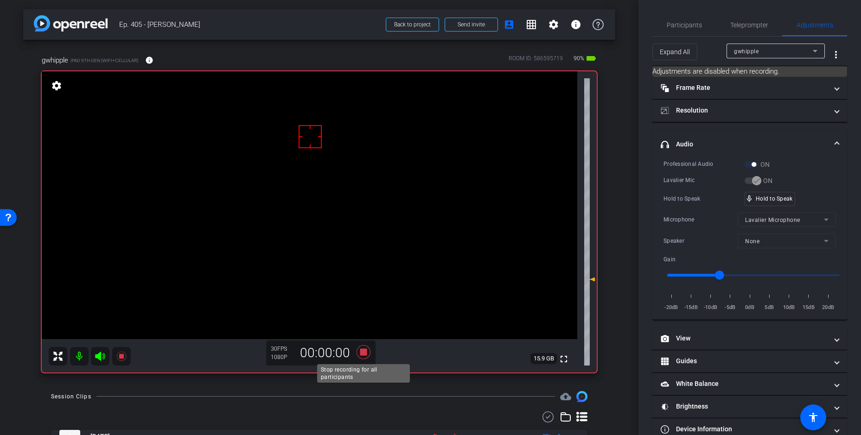
click at [363, 356] on icon at bounding box center [363, 352] width 22 height 17
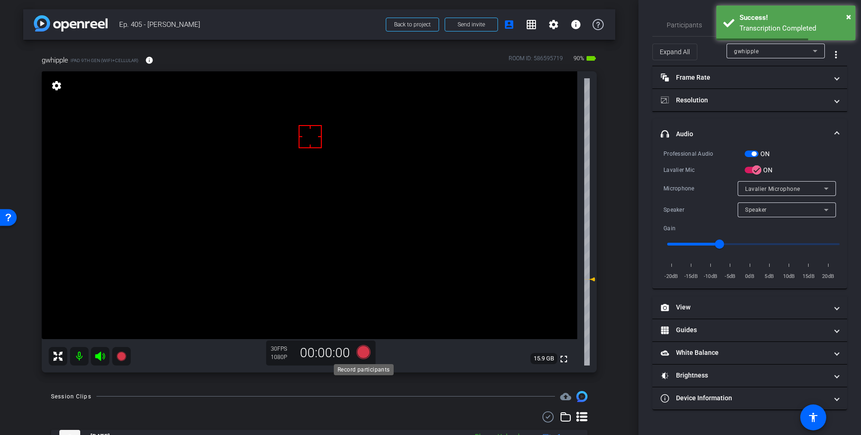
click at [364, 354] on icon at bounding box center [363, 352] width 14 height 14
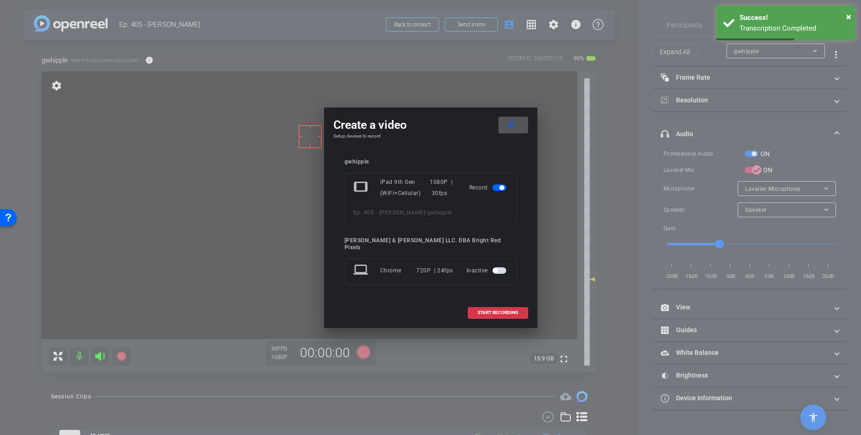
drag, startPoint x: 481, startPoint y: 308, endPoint x: 390, endPoint y: 317, distance: 91.7
click at [481, 311] on span "START RECORDING" at bounding box center [498, 313] width 41 height 5
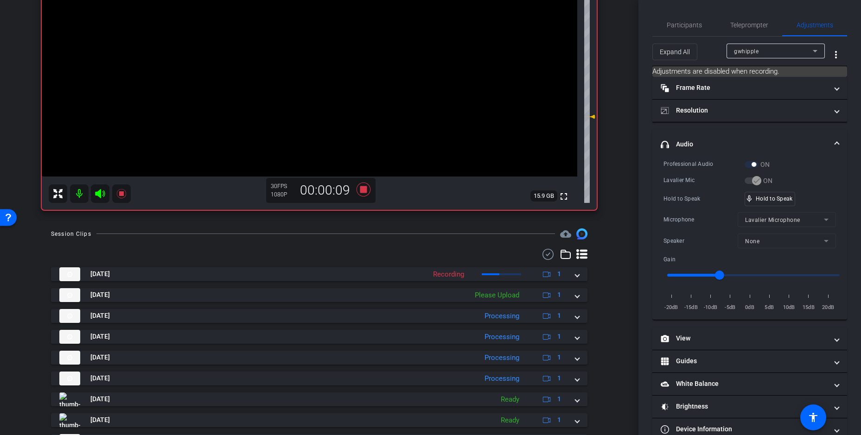
scroll to position [84, 0]
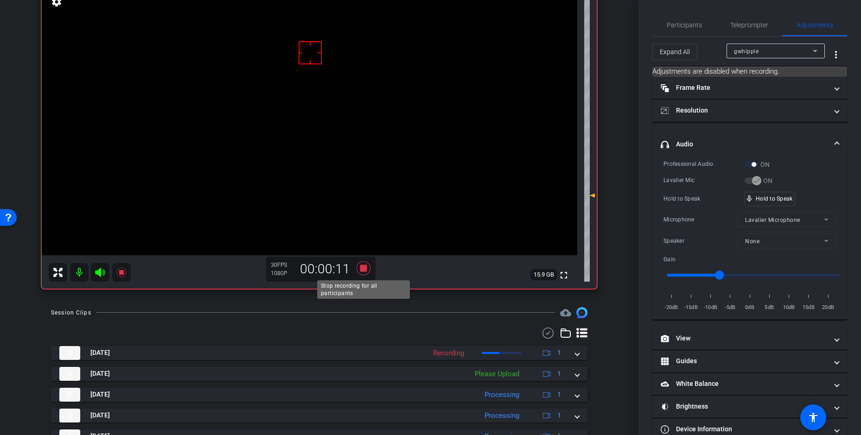
click at [365, 268] on icon at bounding box center [363, 268] width 14 height 14
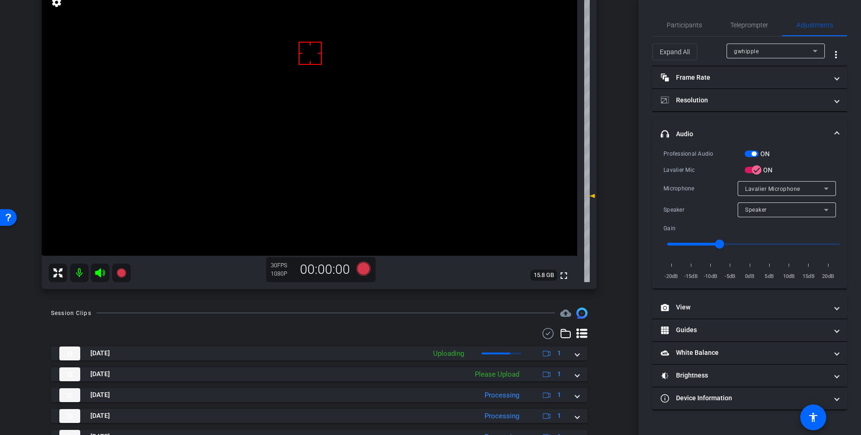
scroll to position [39, 0]
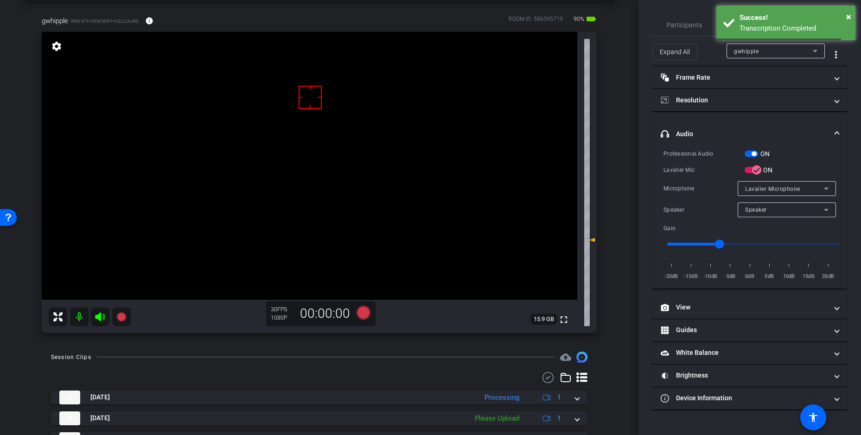
drag, startPoint x: 81, startPoint y: 316, endPoint x: 95, endPoint y: 316, distance: 13.9
click at [81, 316] on mat-icon at bounding box center [79, 317] width 19 height 19
click at [76, 318] on mat-icon at bounding box center [79, 317] width 19 height 19
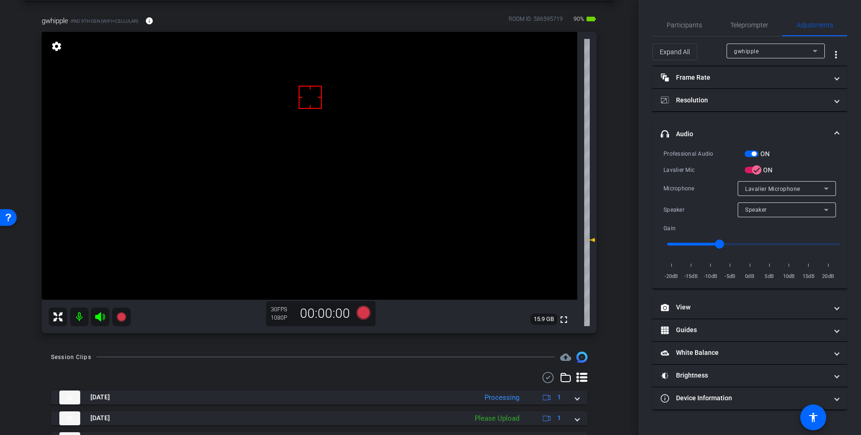
click at [76, 315] on mat-icon at bounding box center [79, 317] width 19 height 19
click at [106, 316] on mat-icon at bounding box center [100, 317] width 19 height 19
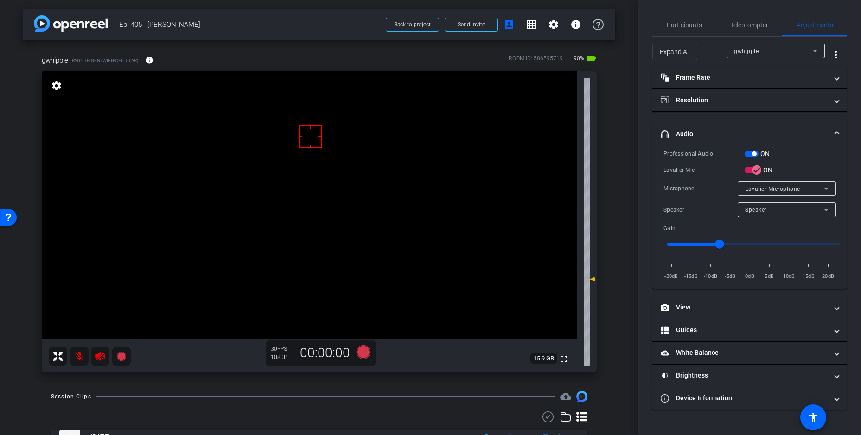
scroll to position [229, 0]
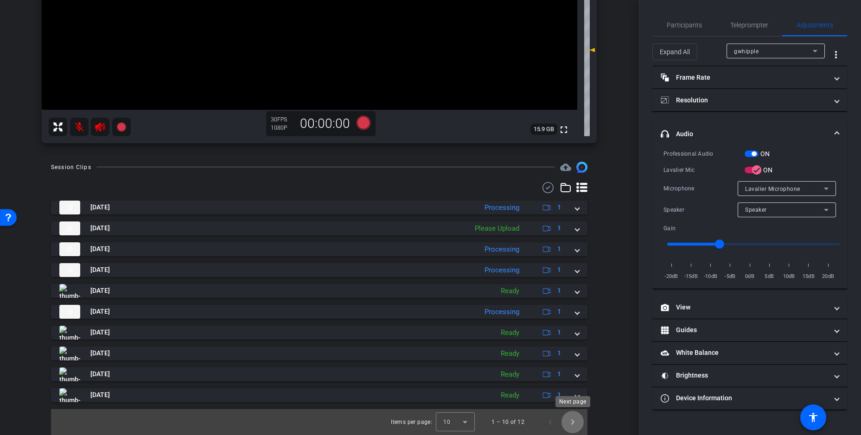
click at [578, 422] on span "Next page" at bounding box center [572, 422] width 22 height 22
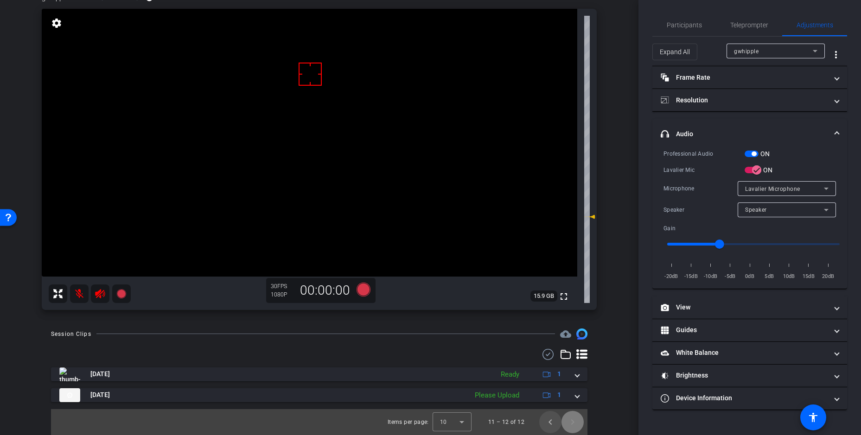
scroll to position [63, 0]
click at [551, 424] on span "Previous page" at bounding box center [550, 422] width 22 height 22
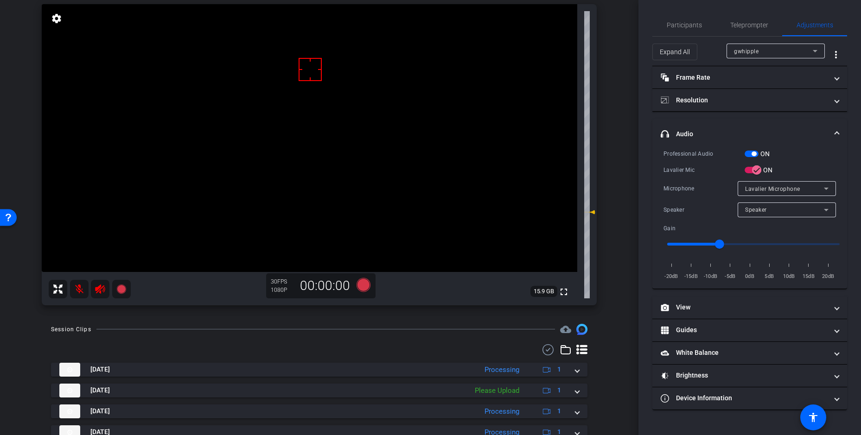
scroll to position [229, 0]
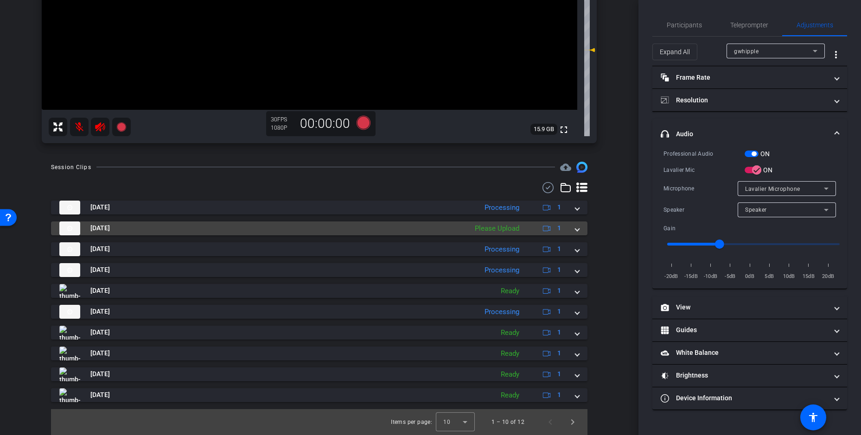
click at [466, 228] on div "[DATE] Please Upload 1" at bounding box center [317, 229] width 516 height 14
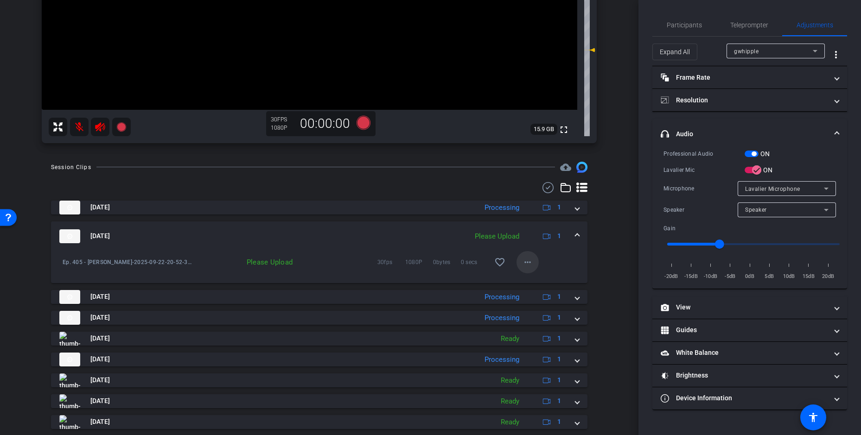
click at [530, 263] on mat-icon "more_horiz" at bounding box center [527, 262] width 11 height 11
drag, startPoint x: 535, startPoint y: 280, endPoint x: 445, endPoint y: 280, distance: 89.9
click at [535, 280] on span "Upload" at bounding box center [542, 281] width 37 height 11
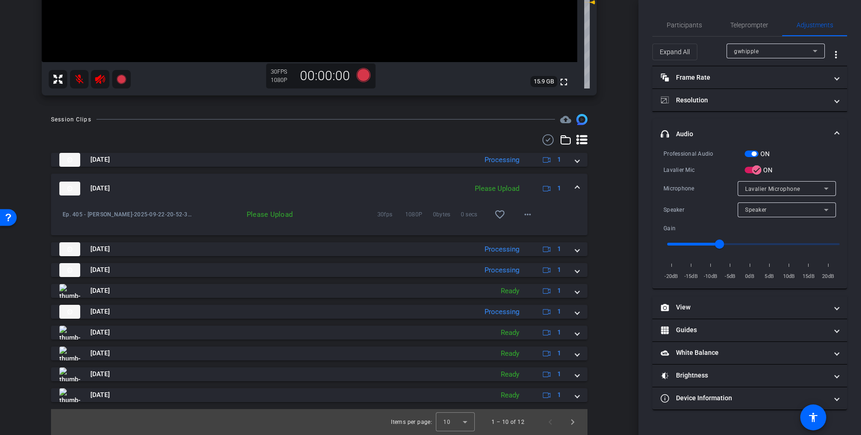
scroll to position [0, 0]
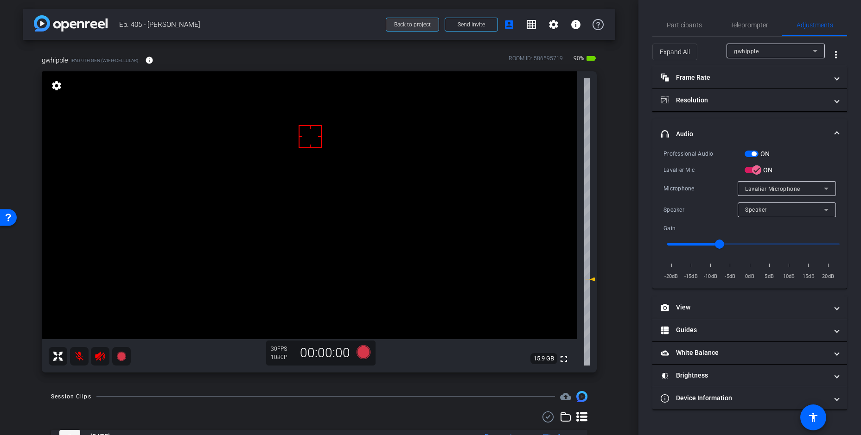
click at [399, 25] on span "Back to project" at bounding box center [412, 24] width 37 height 6
